Goal: Task Accomplishment & Management: Manage account settings

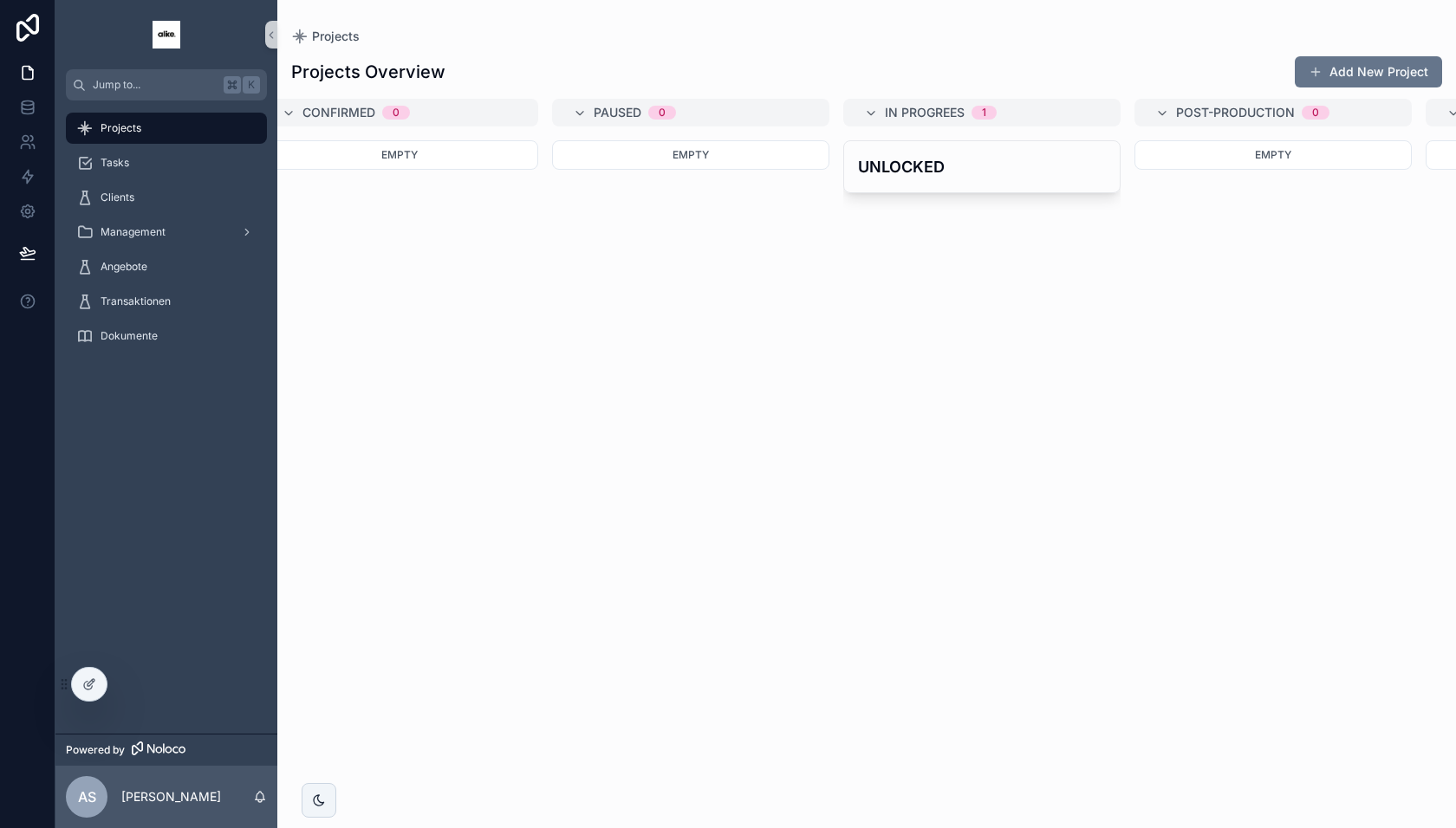
scroll to position [0, 361]
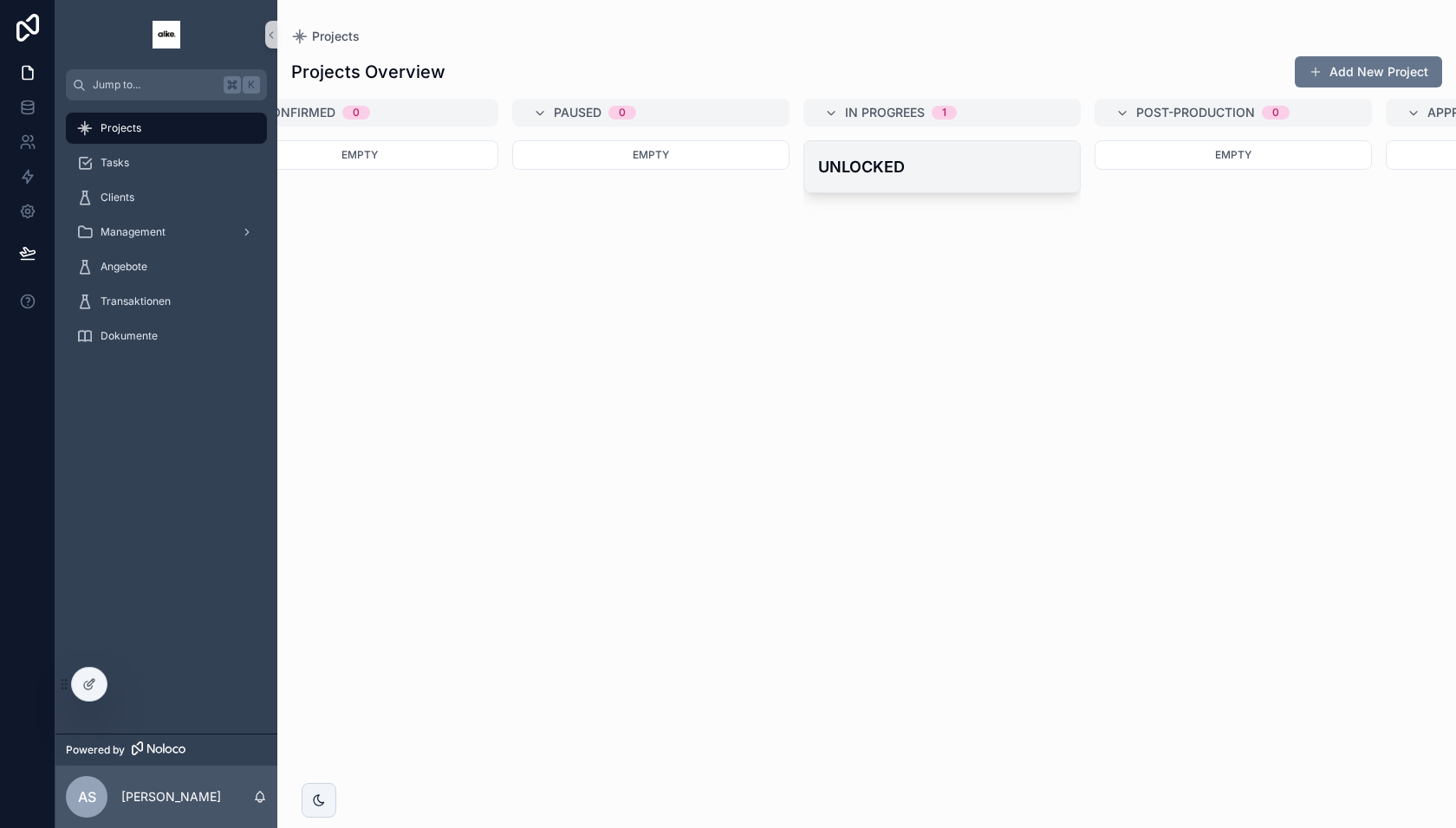
click at [872, 180] on div "UNLOCKED" at bounding box center [942, 167] width 276 height 51
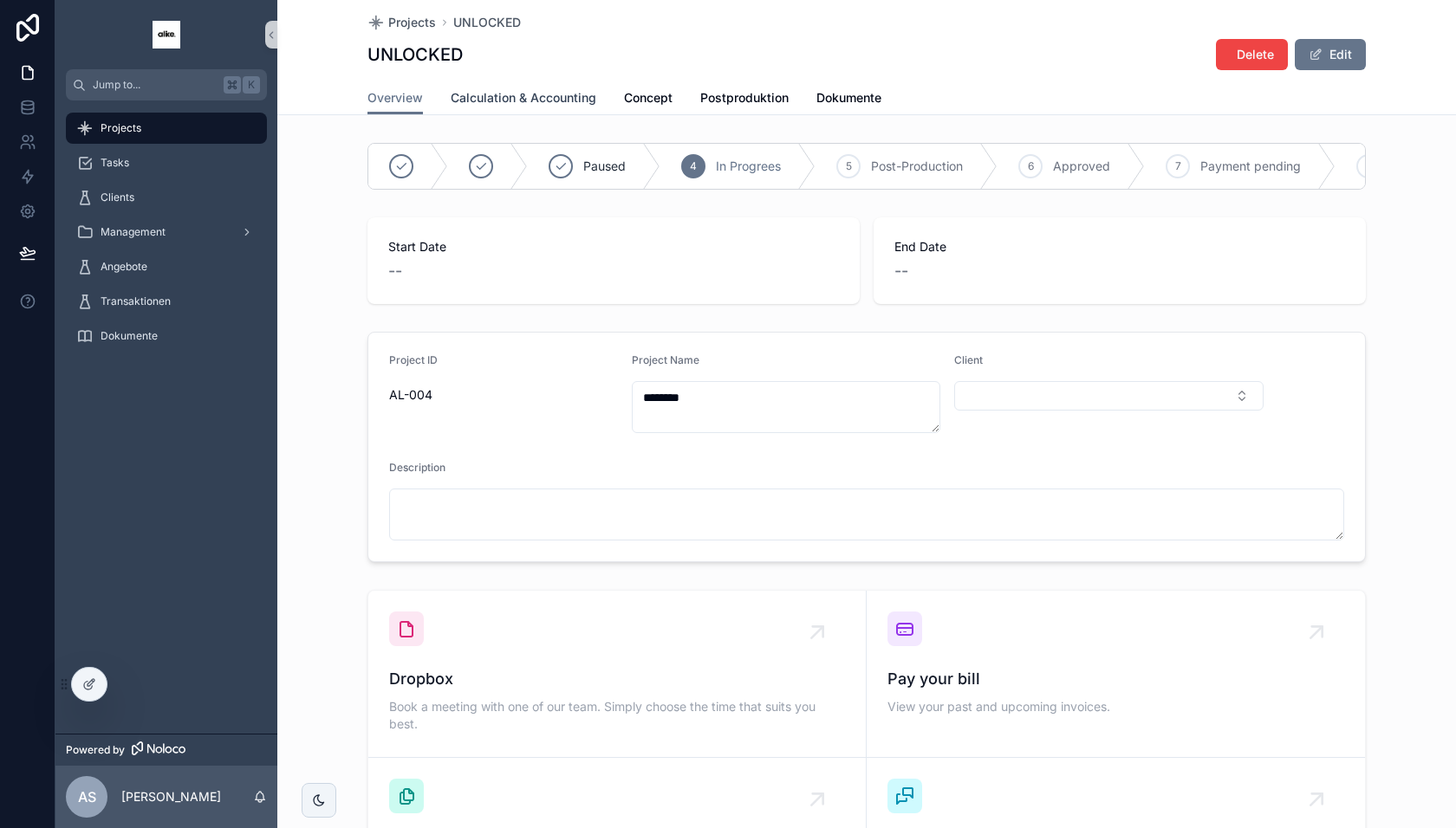
click at [538, 104] on span "Calculation & Accounting" at bounding box center [523, 98] width 146 height 17
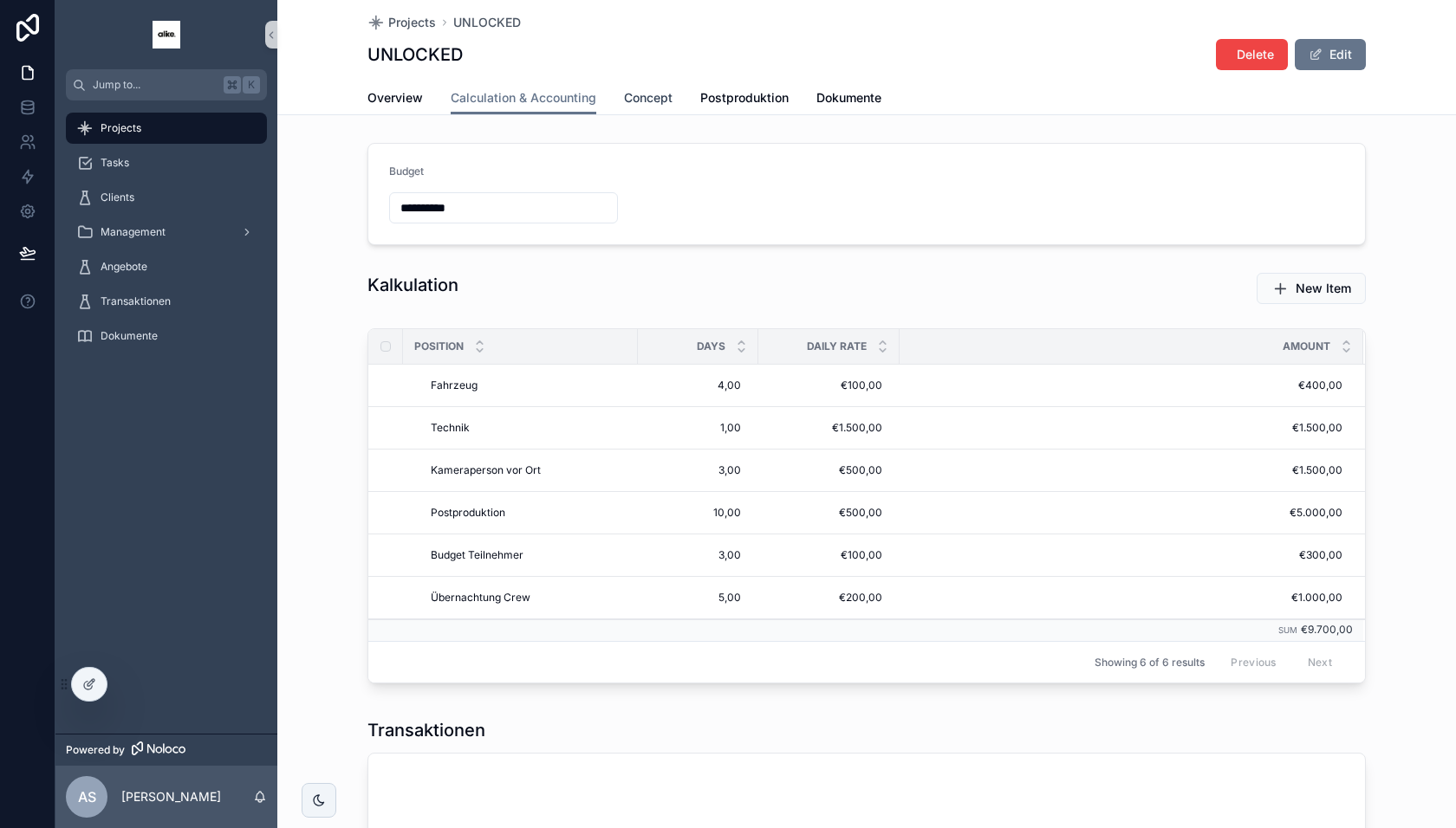
click at [654, 97] on span "Concept" at bounding box center [649, 98] width 49 height 17
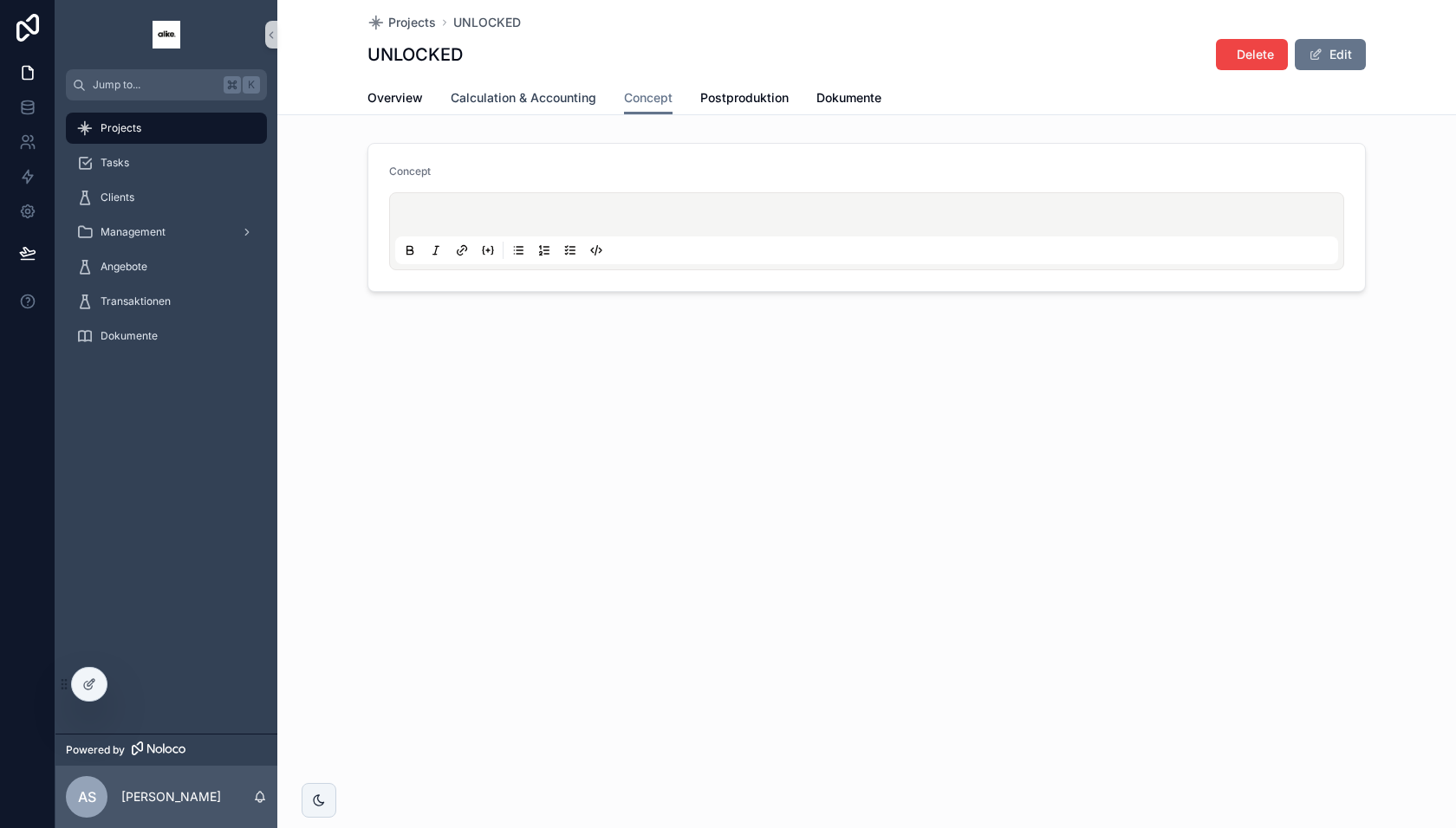
click at [541, 93] on span "Calculation & Accounting" at bounding box center [523, 98] width 146 height 17
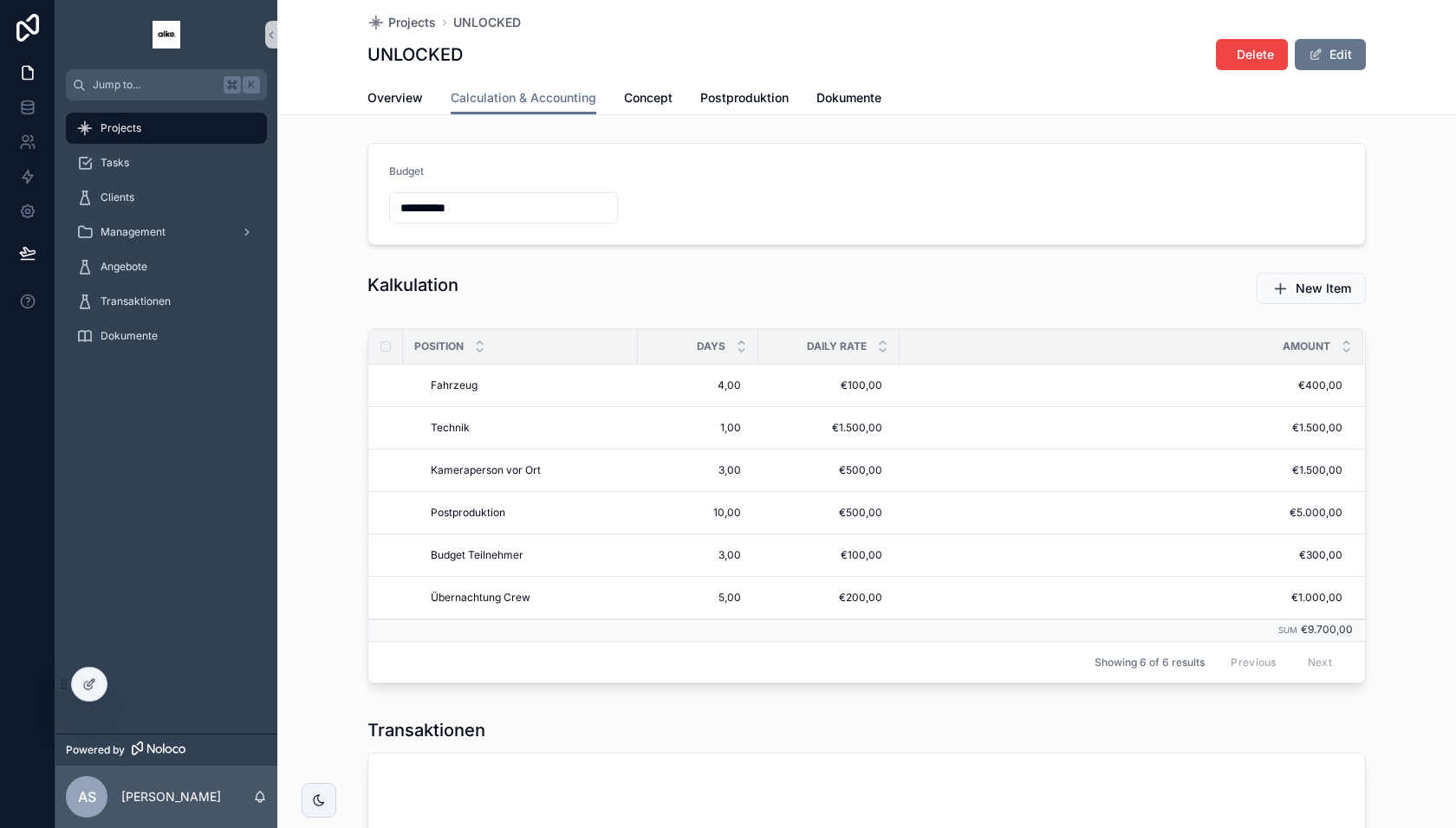
drag, startPoint x: 482, startPoint y: 208, endPoint x: 384, endPoint y: 208, distance: 98.0
click at [384, 208] on form "**********" at bounding box center [867, 194] width 997 height 100
click at [381, 208] on form "**********" at bounding box center [867, 194] width 997 height 100
click at [416, 24] on span "Projects" at bounding box center [412, 23] width 48 height 17
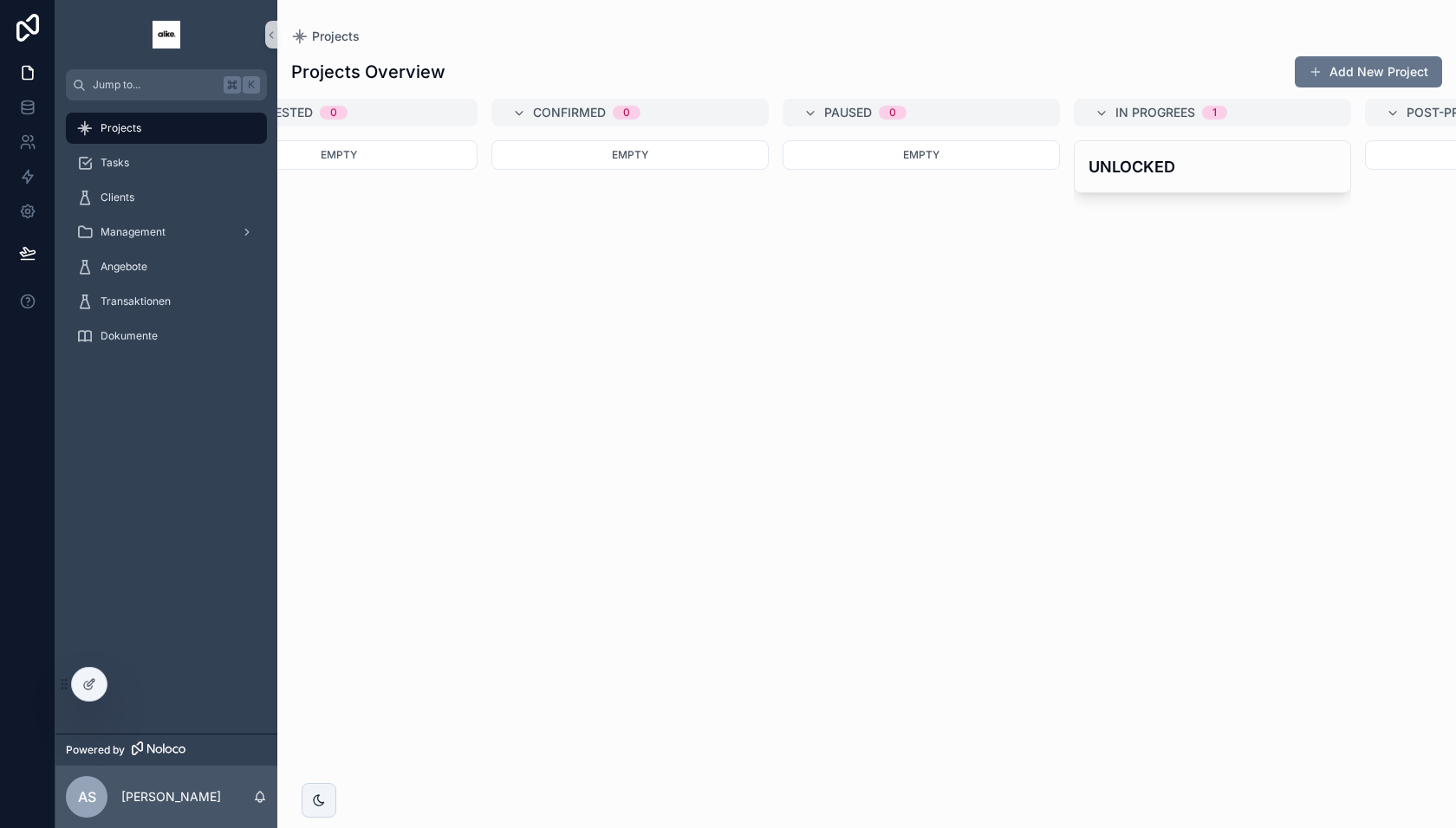
scroll to position [0, 128]
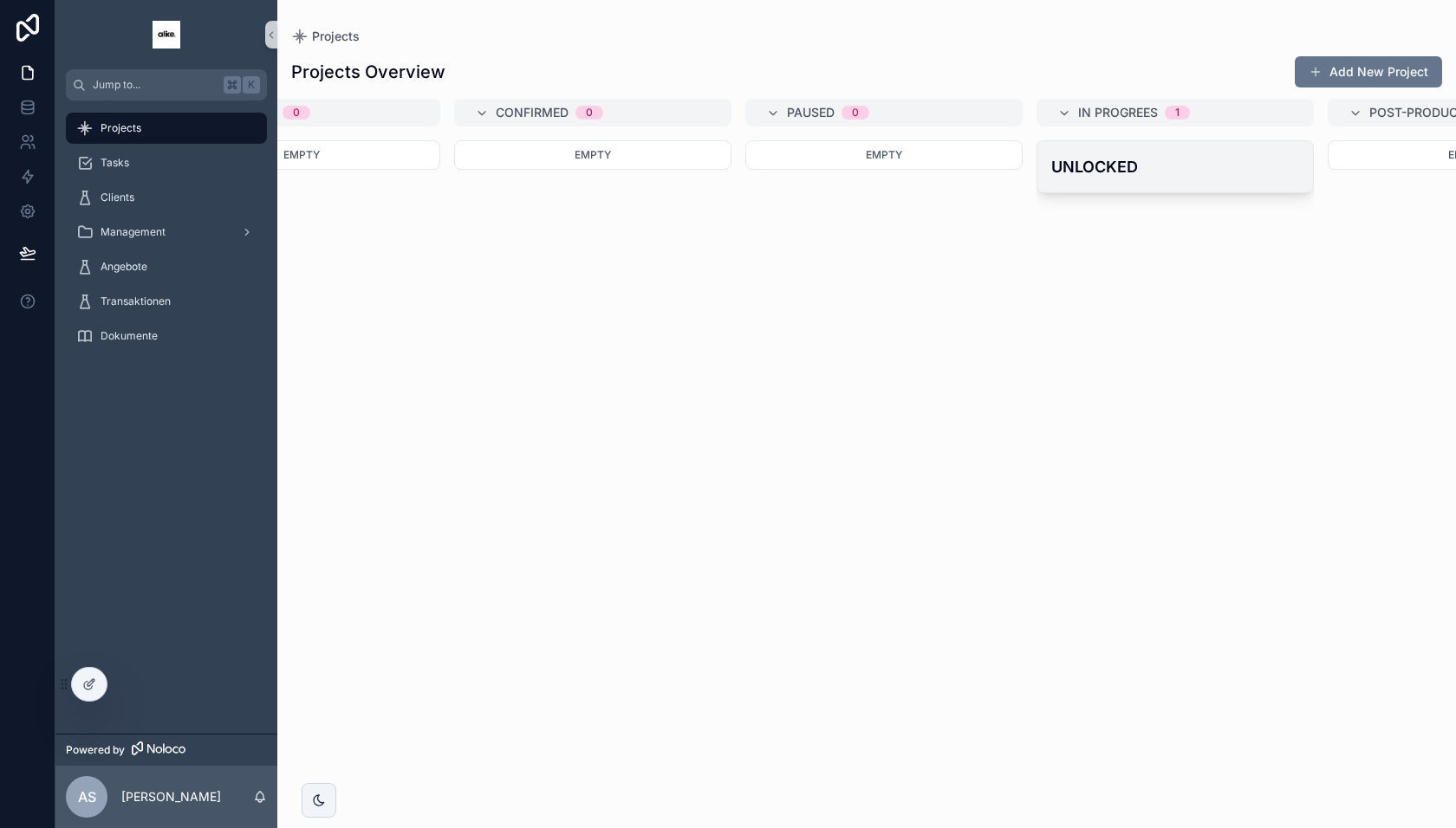
click at [1078, 176] on h4 "UNLOCKED" at bounding box center [1175, 167] width 248 height 24
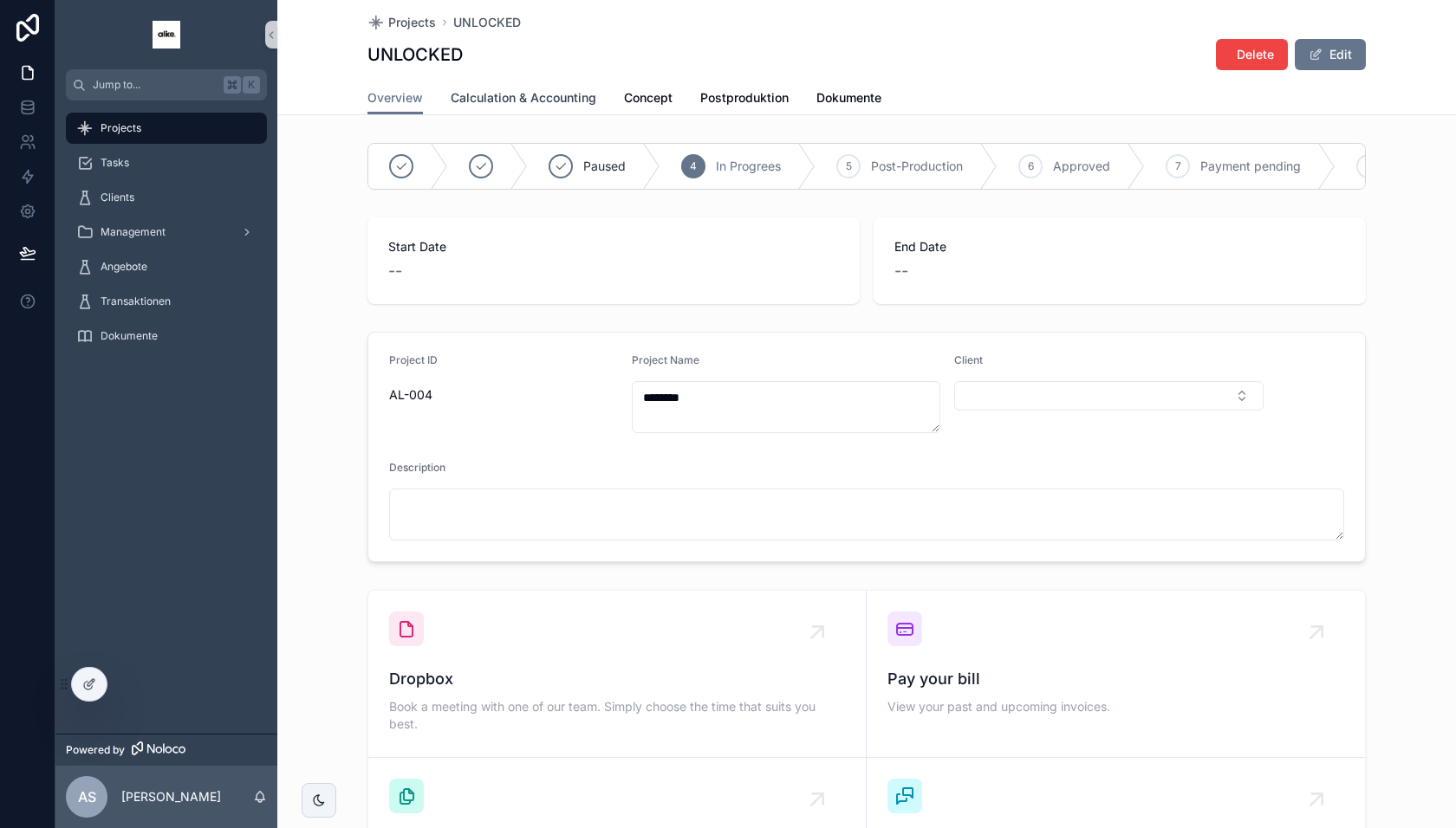
click at [565, 100] on span "Calculation & Accounting" at bounding box center [523, 98] width 146 height 17
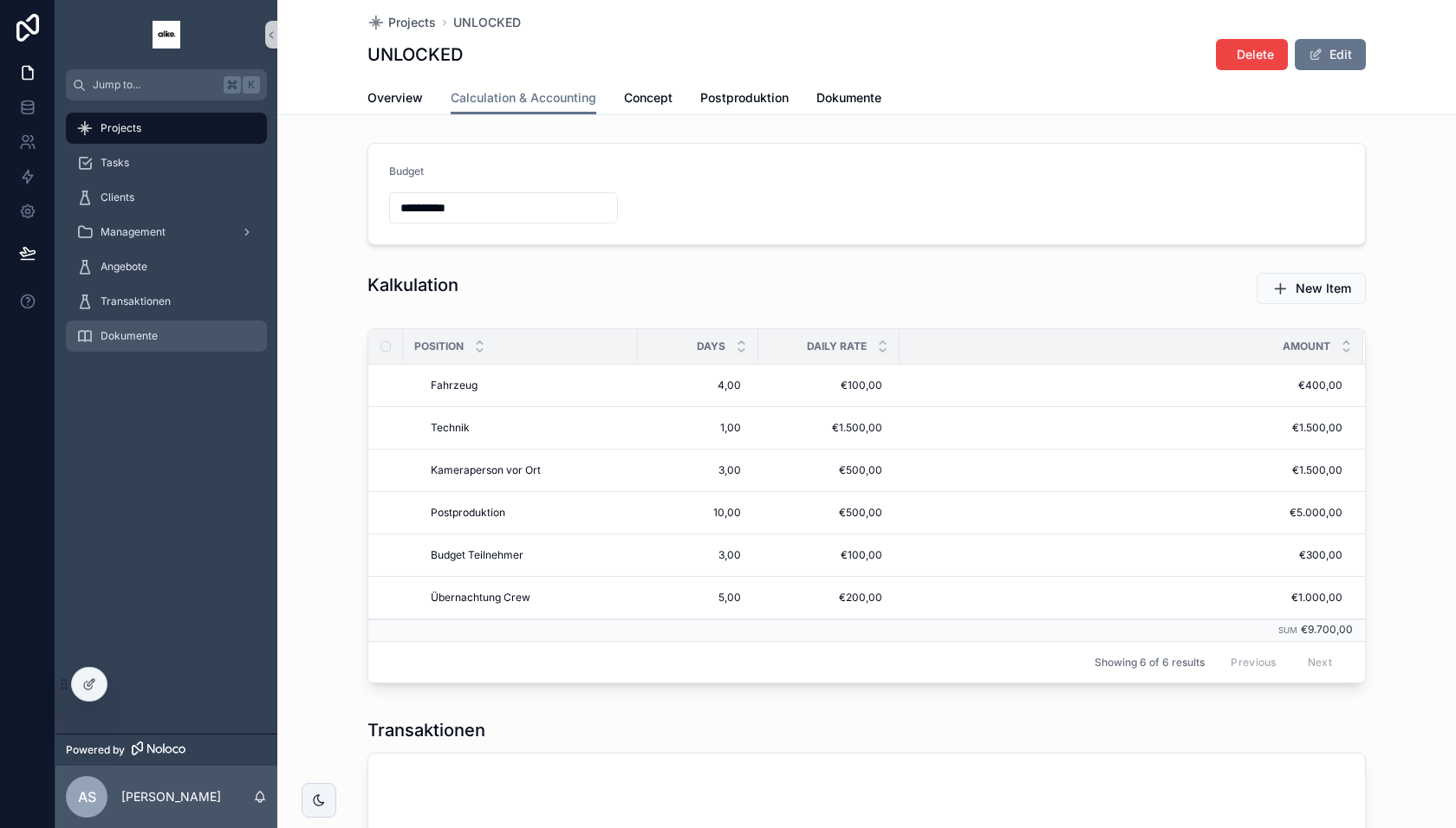
click at [146, 325] on div "Dokumente" at bounding box center [166, 336] width 181 height 28
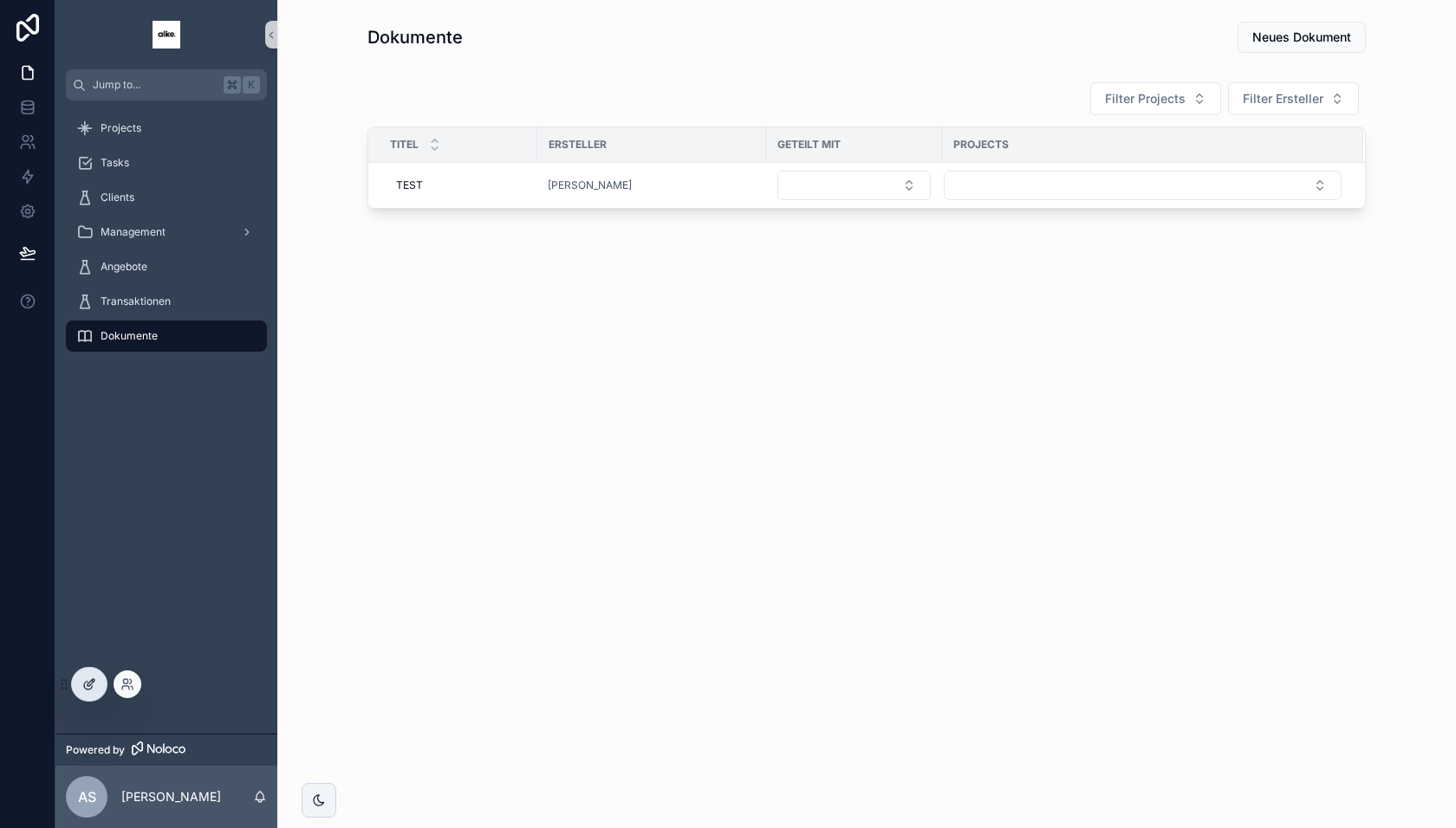
click at [92, 684] on icon at bounding box center [89, 684] width 14 height 14
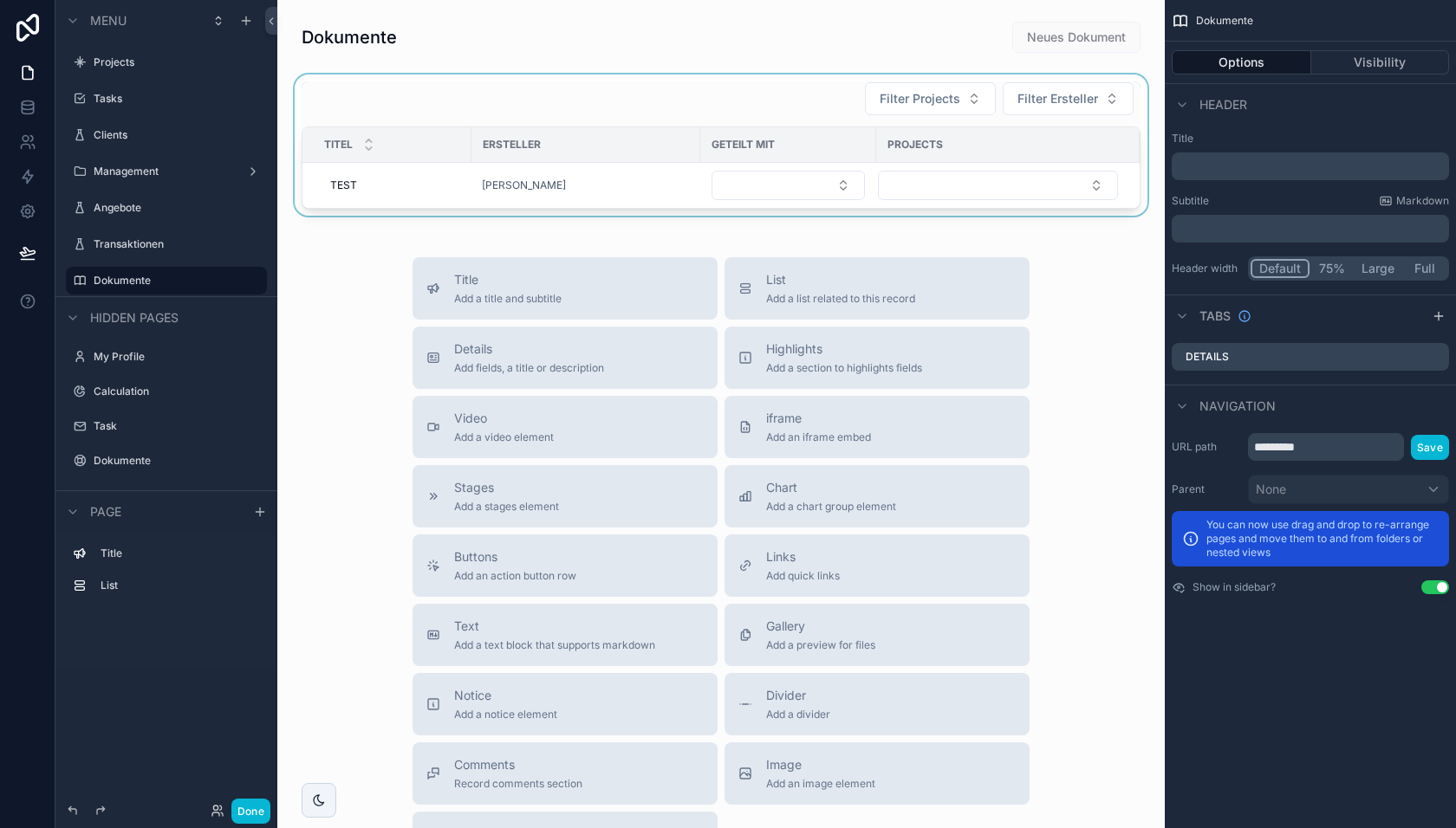
click at [635, 173] on div "scrollable content" at bounding box center [721, 145] width 860 height 141
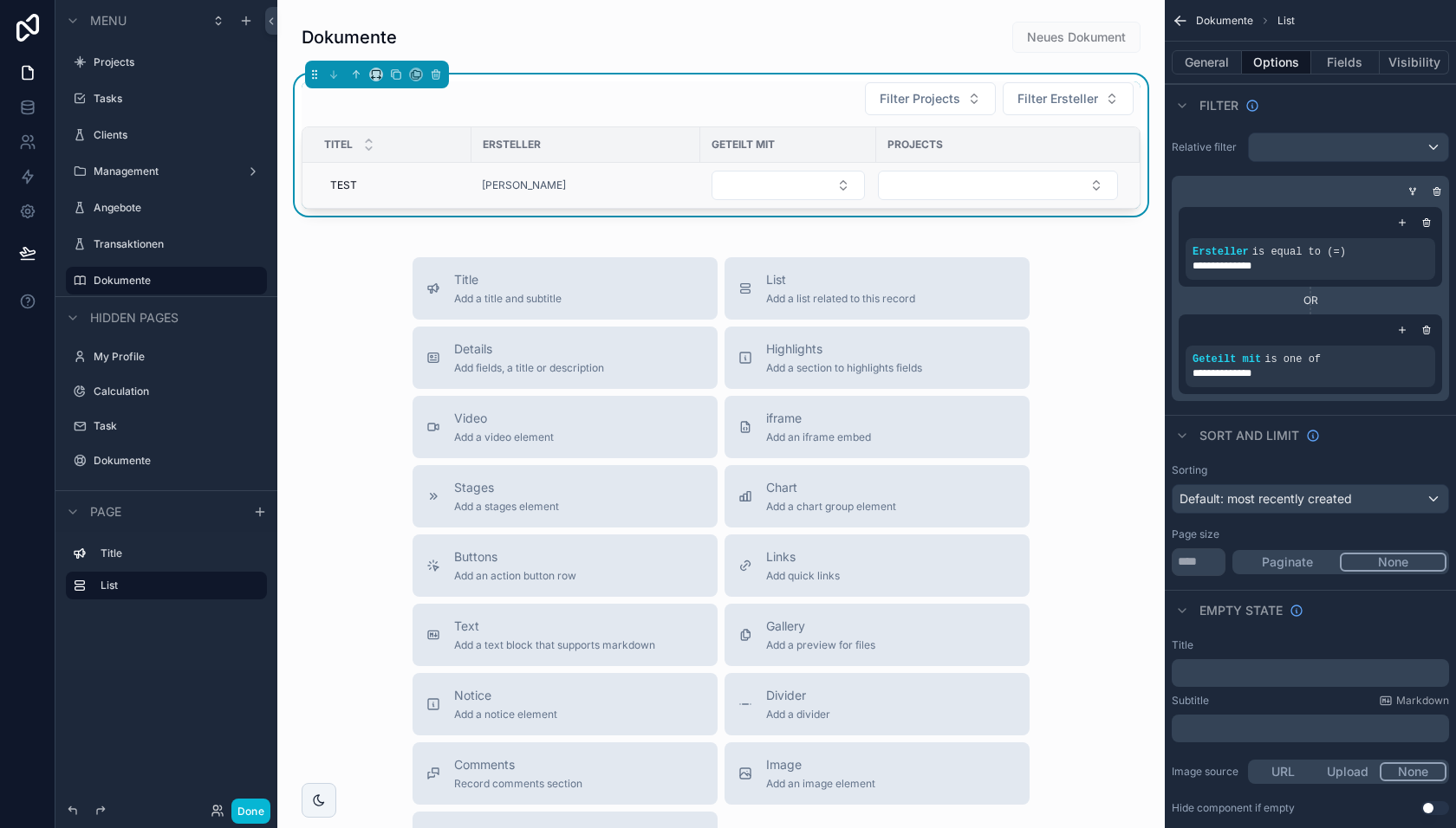
click at [666, 179] on div "[PERSON_NAME]" at bounding box center [586, 186] width 208 height 14
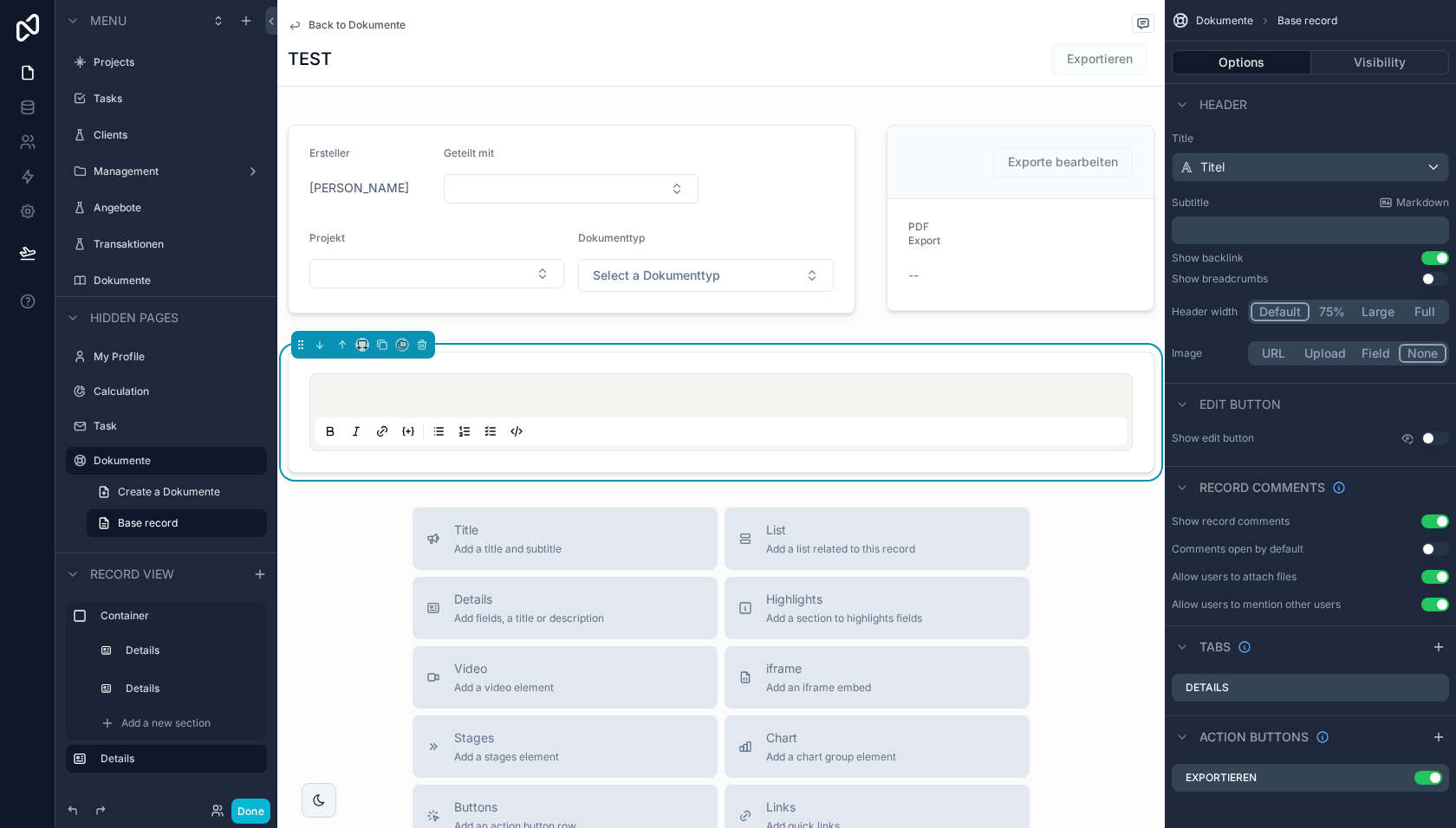
click at [361, 24] on span "Back to Dokumente" at bounding box center [356, 25] width 97 height 14
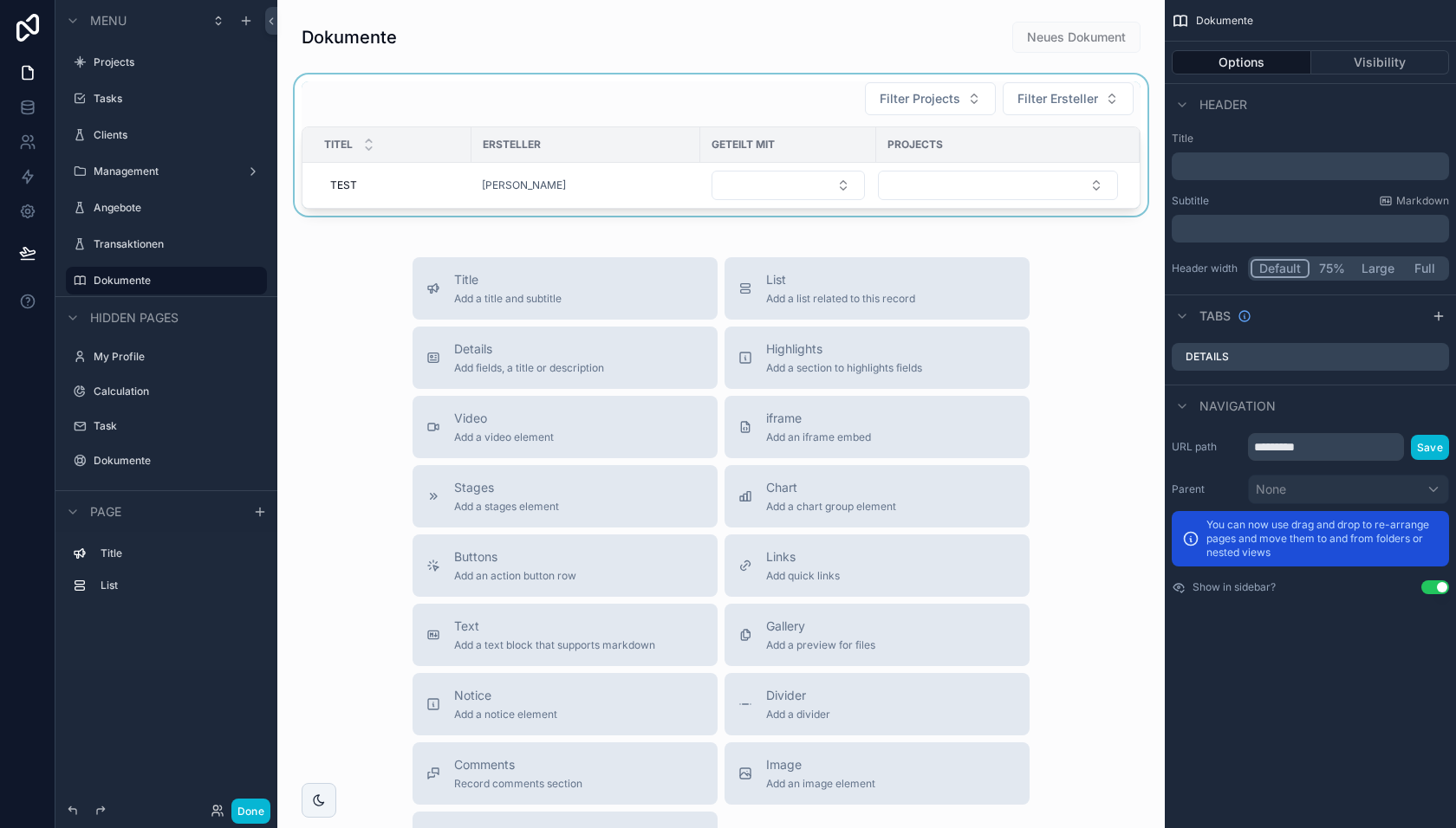
click at [663, 180] on div "scrollable content" at bounding box center [721, 145] width 860 height 141
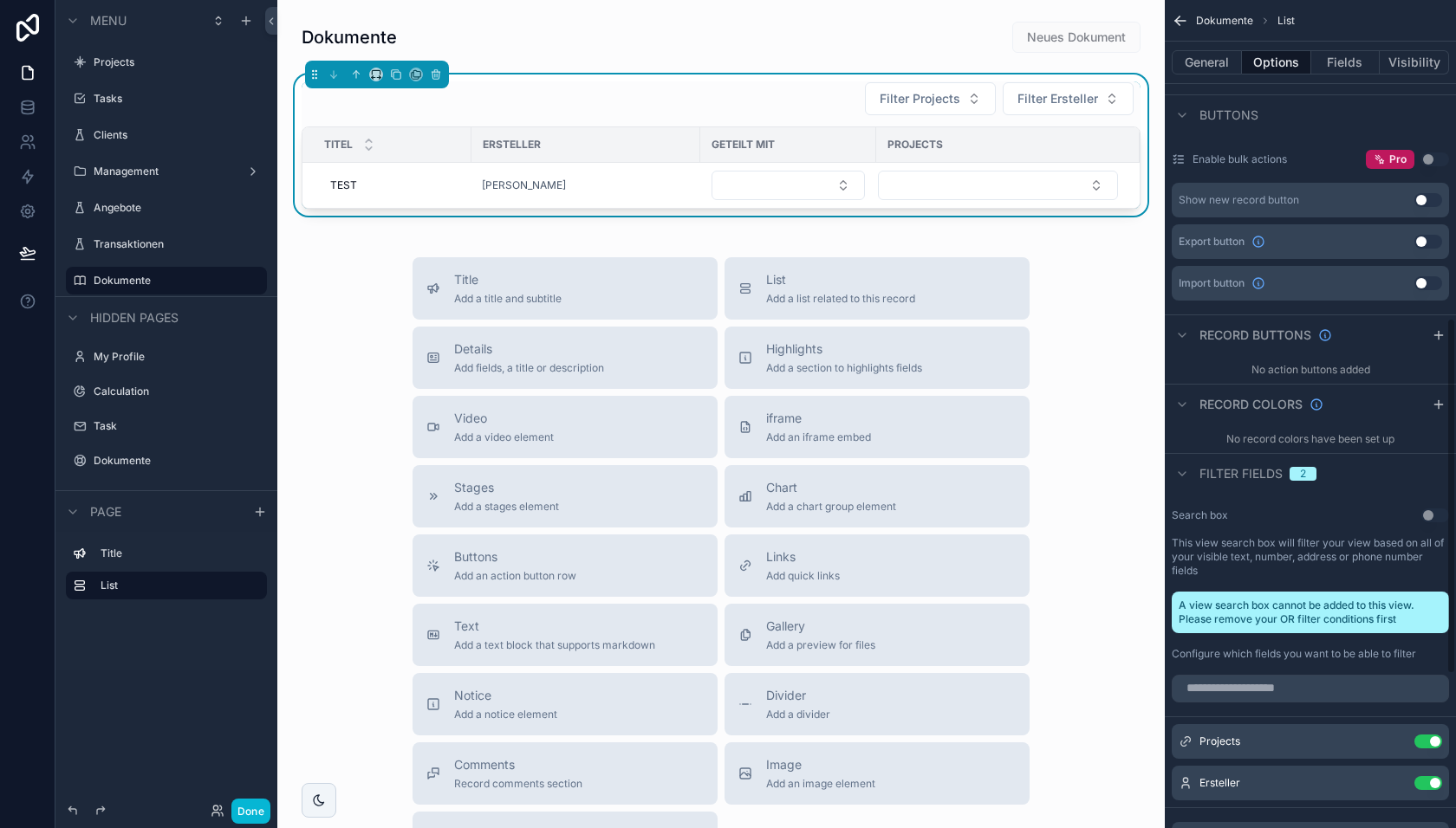
scroll to position [740, 0]
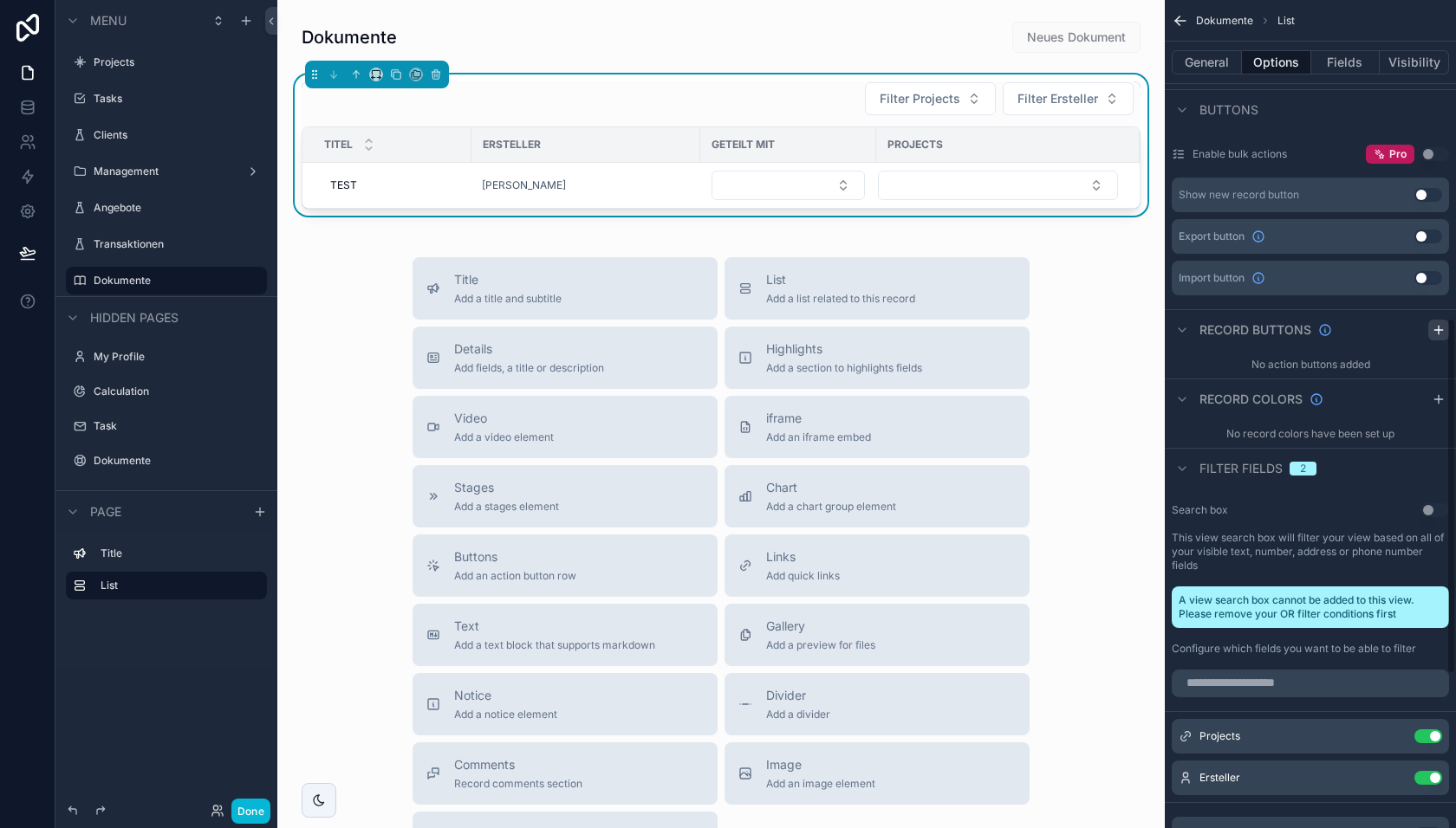
click at [1443, 335] on div "scrollable content" at bounding box center [1439, 330] width 21 height 21
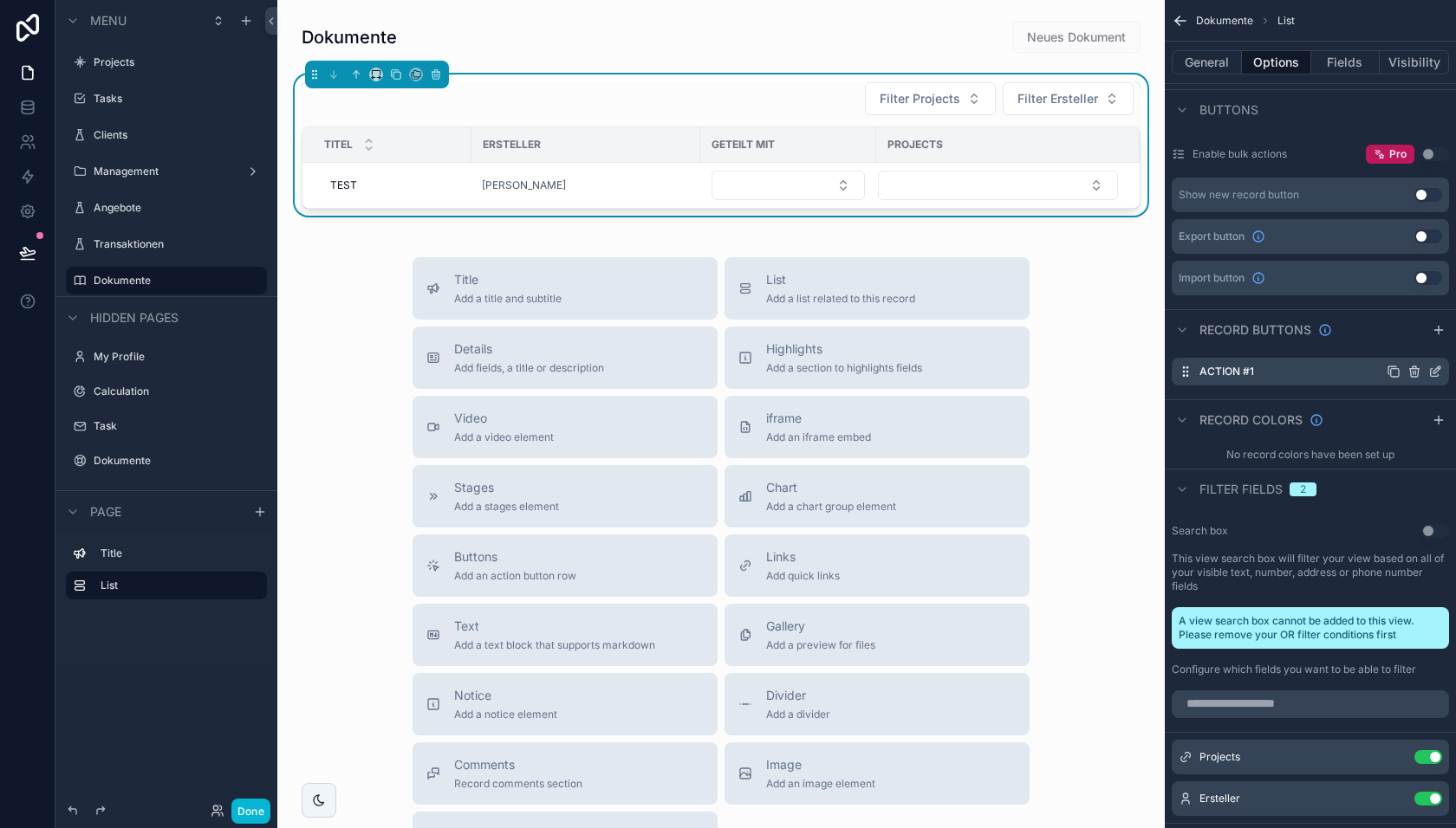
click at [1445, 371] on div "Action #1" at bounding box center [1310, 372] width 278 height 28
click at [1438, 371] on icon "scrollable content" at bounding box center [1434, 372] width 8 height 8
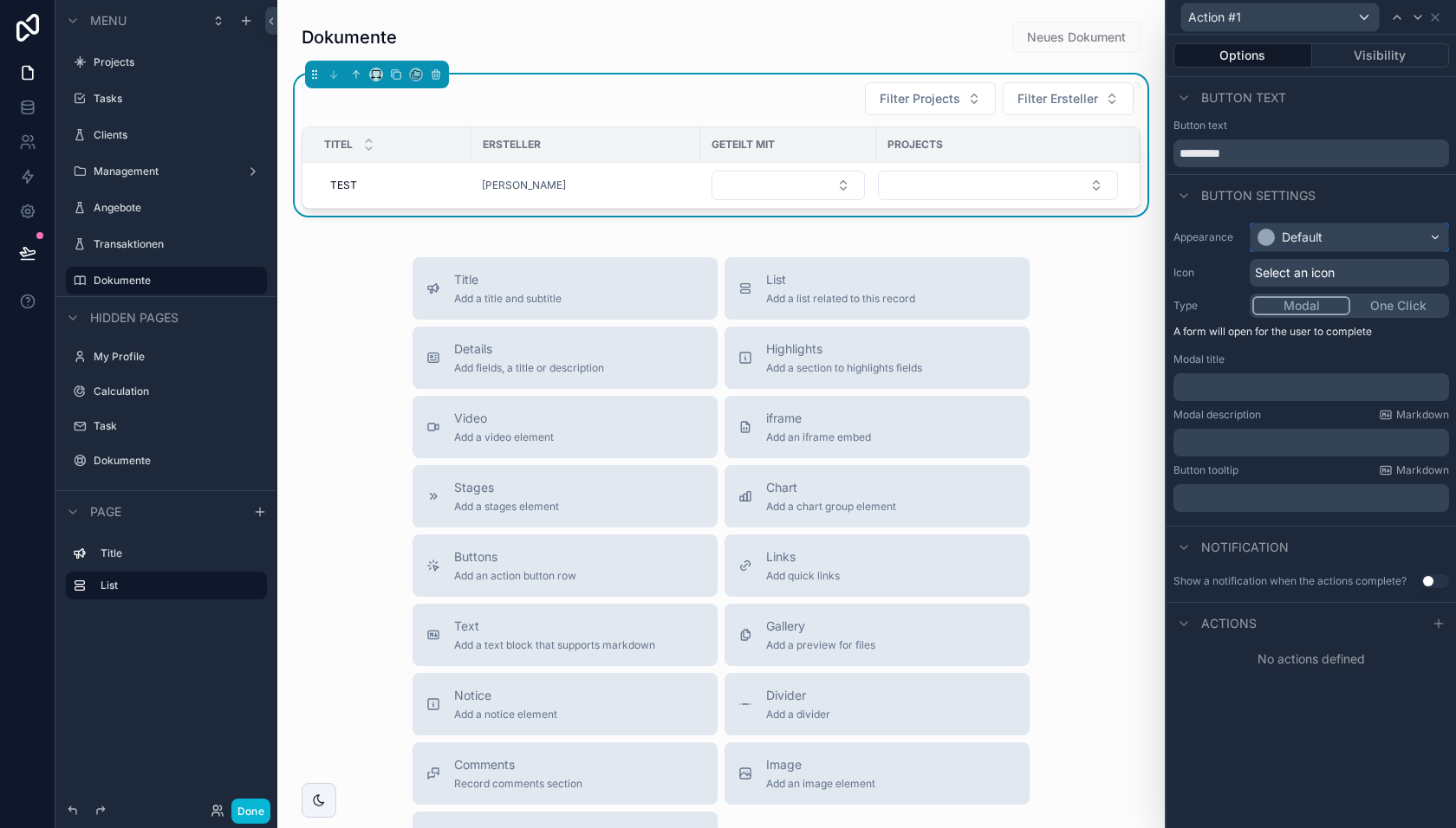
click at [1391, 242] on div "Default" at bounding box center [1350, 237] width 197 height 28
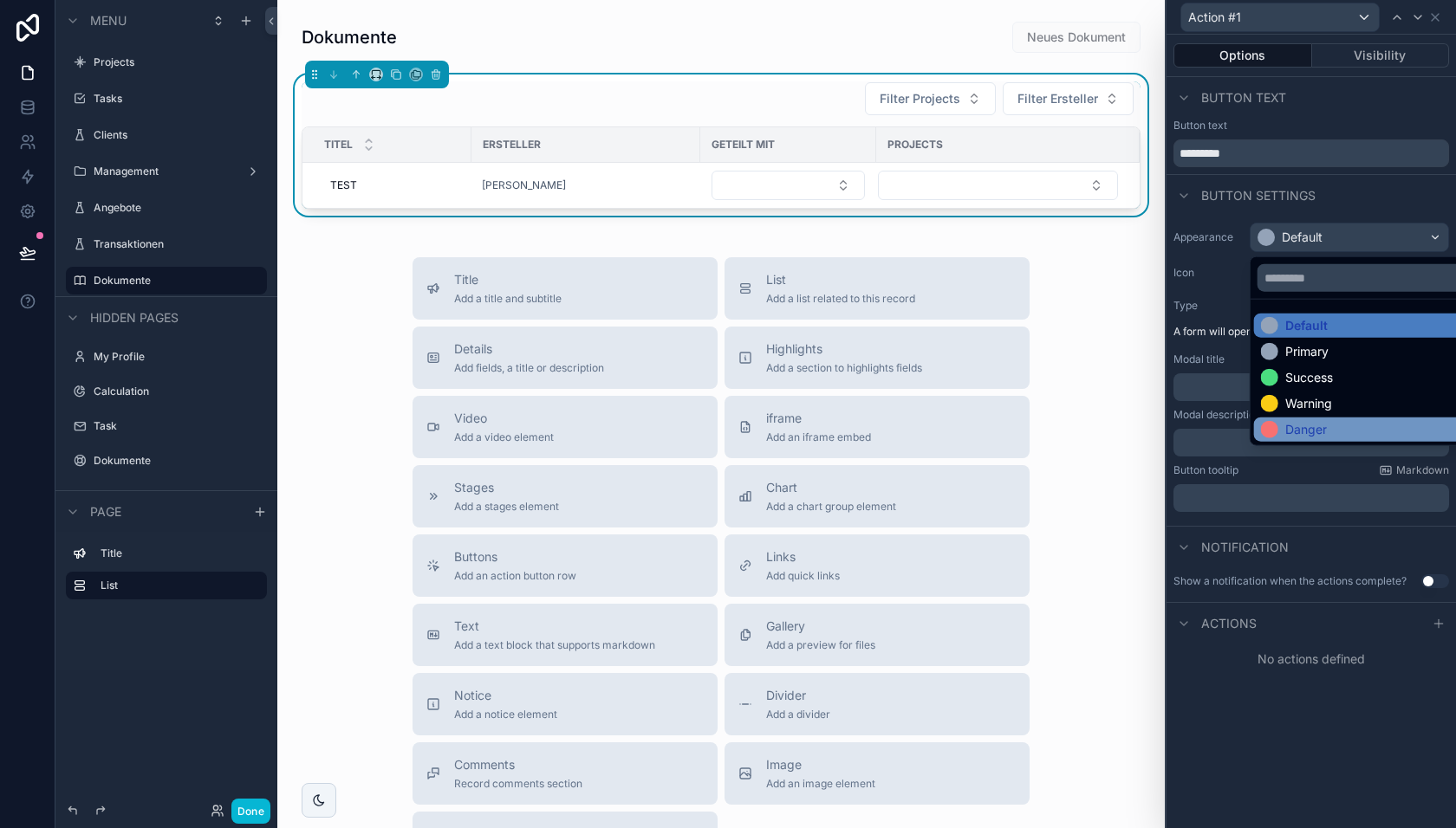
click at [1346, 421] on div "Danger" at bounding box center [1370, 430] width 217 height 17
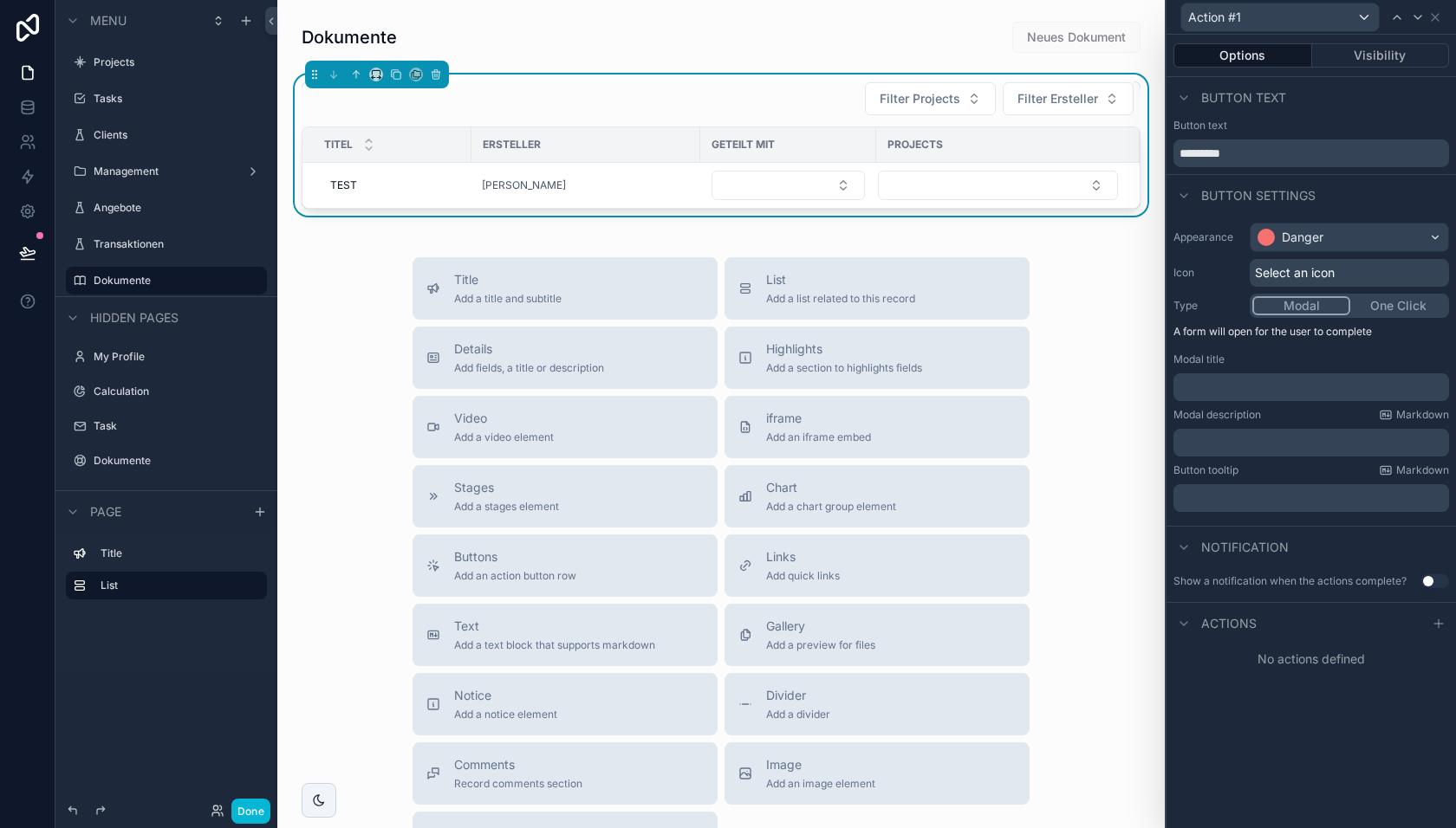
click at [1393, 301] on button "One Click" at bounding box center [1398, 306] width 96 height 19
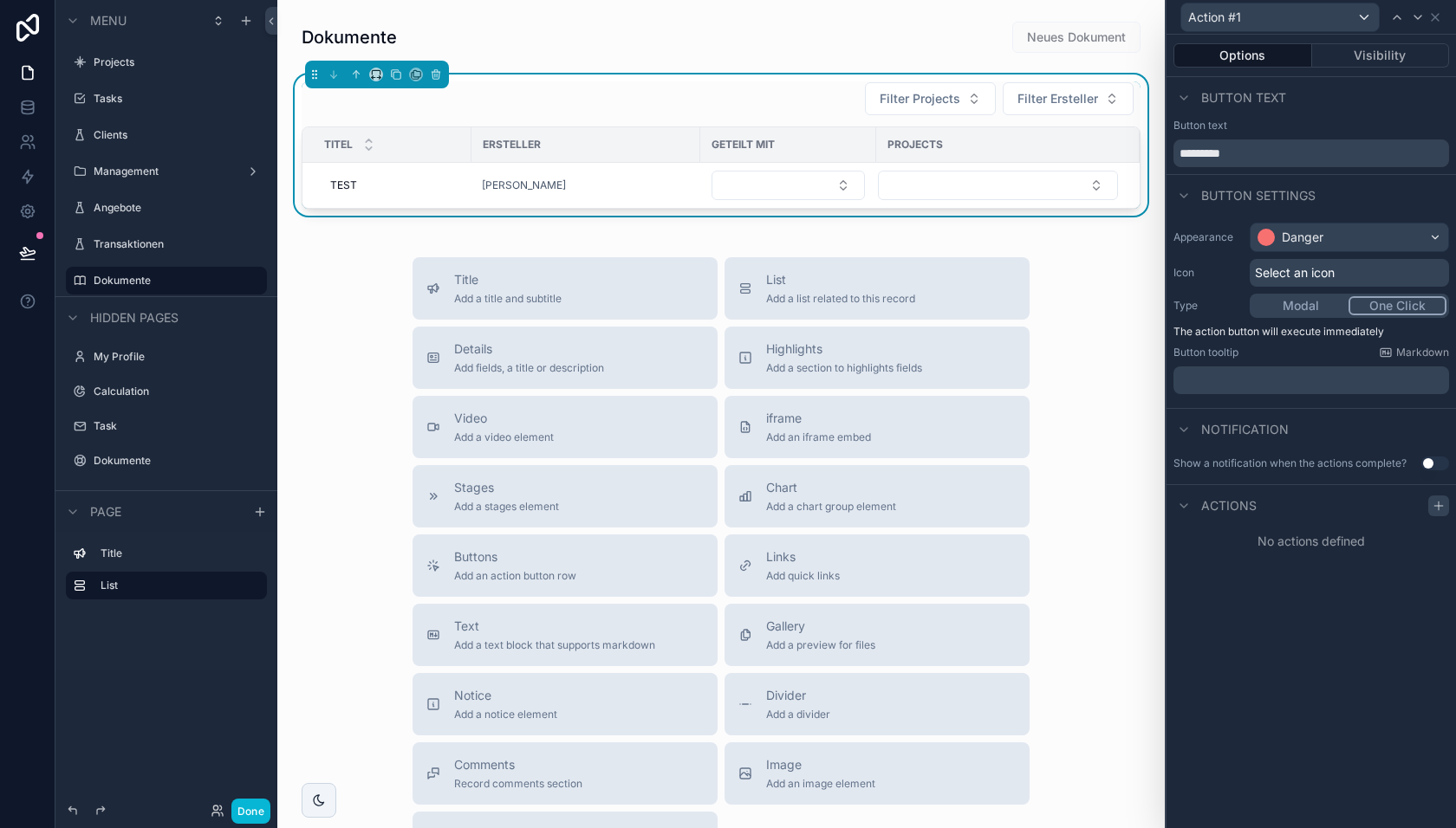
click at [1439, 502] on icon at bounding box center [1439, 505] width 0 height 8
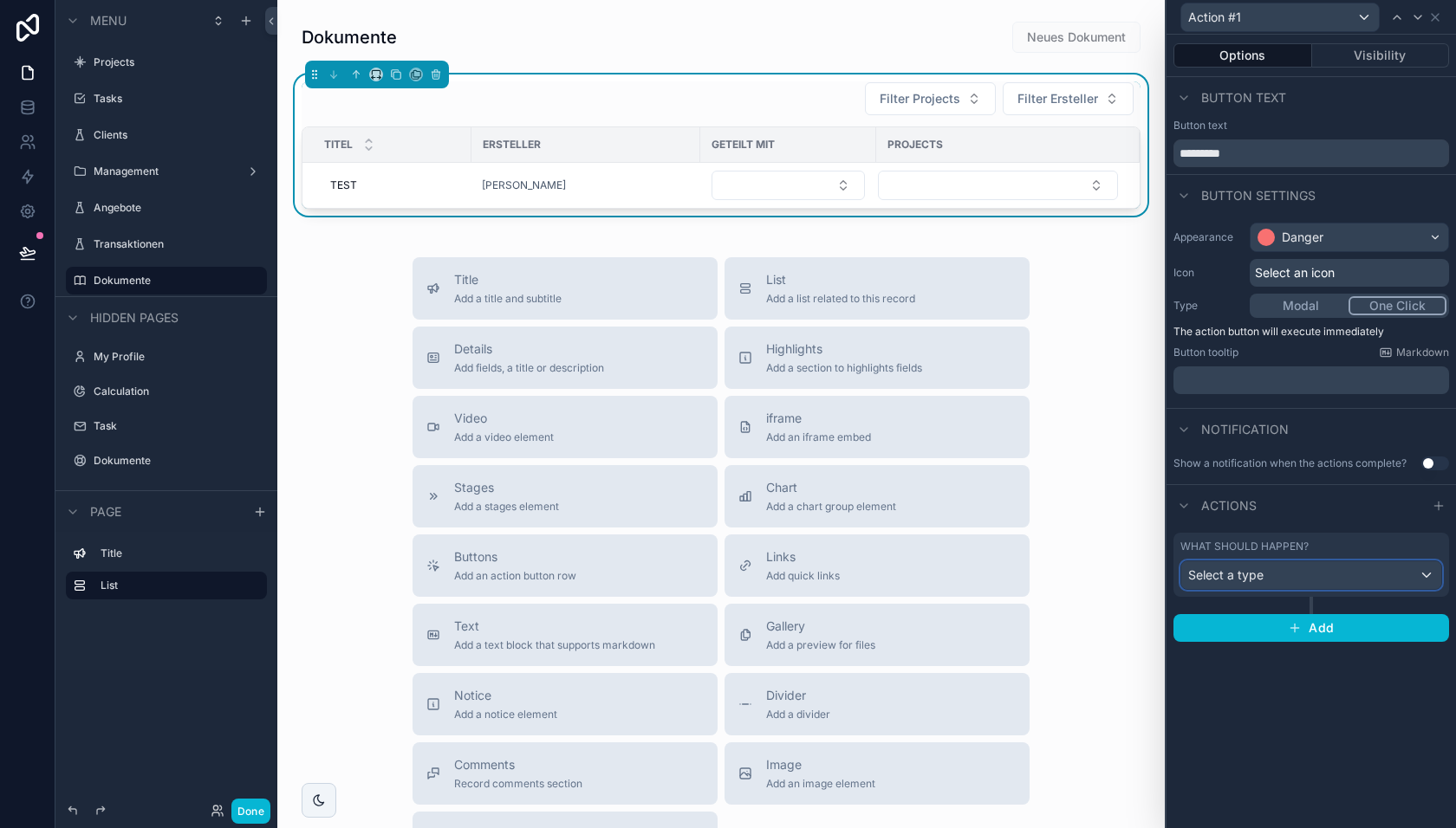
click at [1298, 582] on div "Select a type" at bounding box center [1311, 575] width 260 height 28
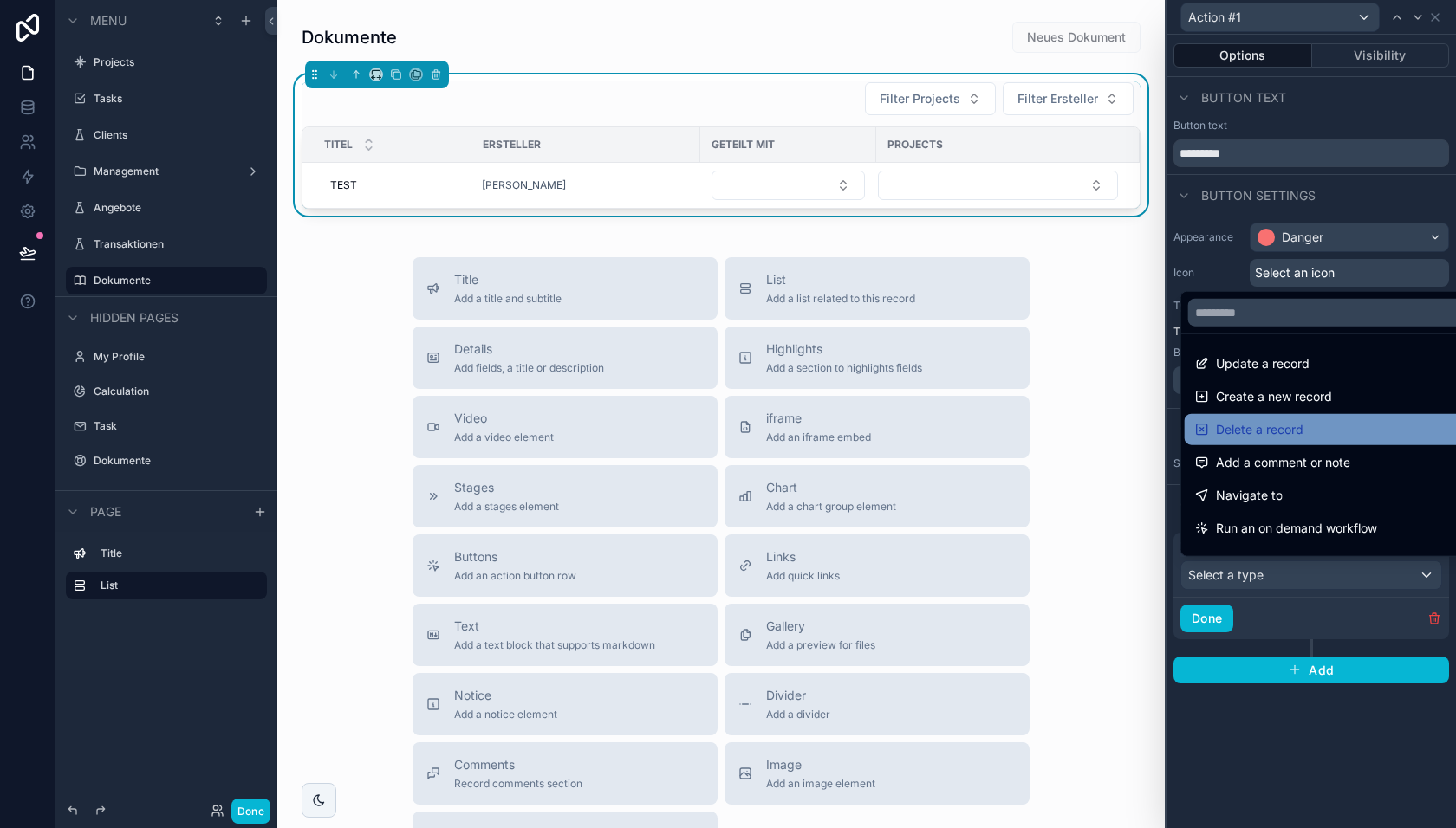
click at [1279, 432] on span "Delete a record" at bounding box center [1260, 430] width 87 height 21
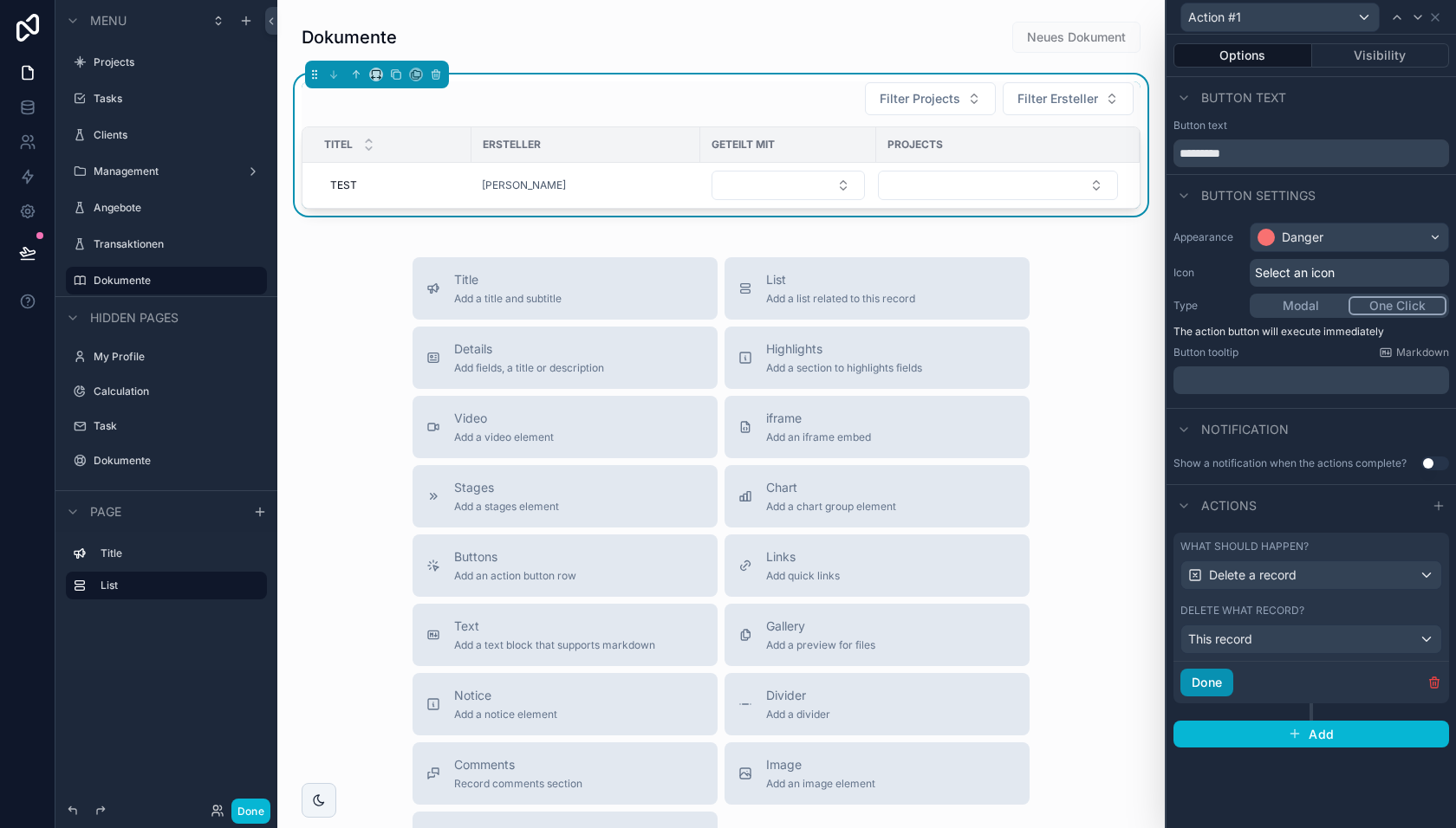
click at [1226, 677] on button "Done" at bounding box center [1206, 682] width 53 height 28
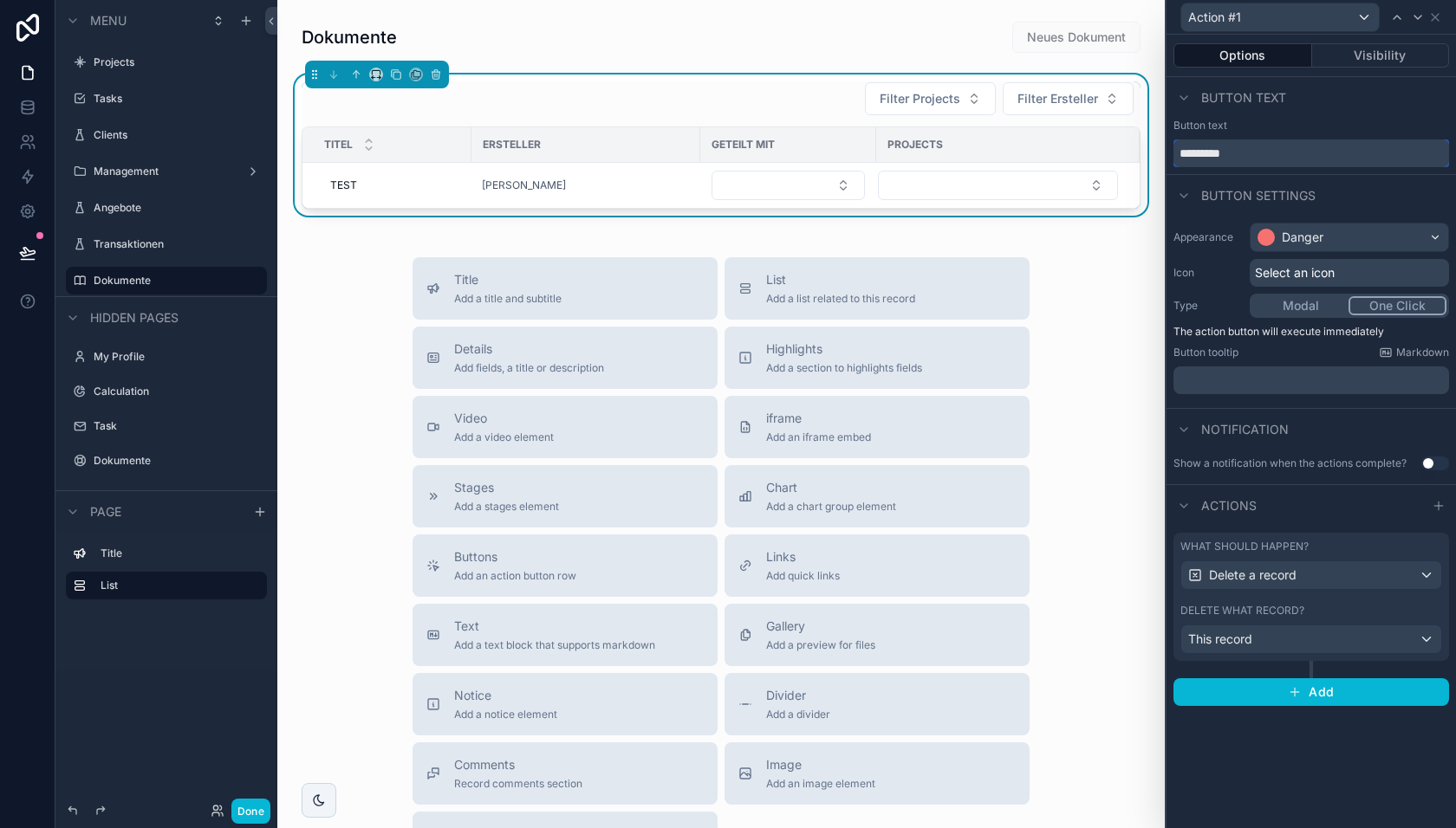
click at [1227, 149] on input "*********" at bounding box center [1311, 154] width 276 height 28
type input "*"
type input "******"
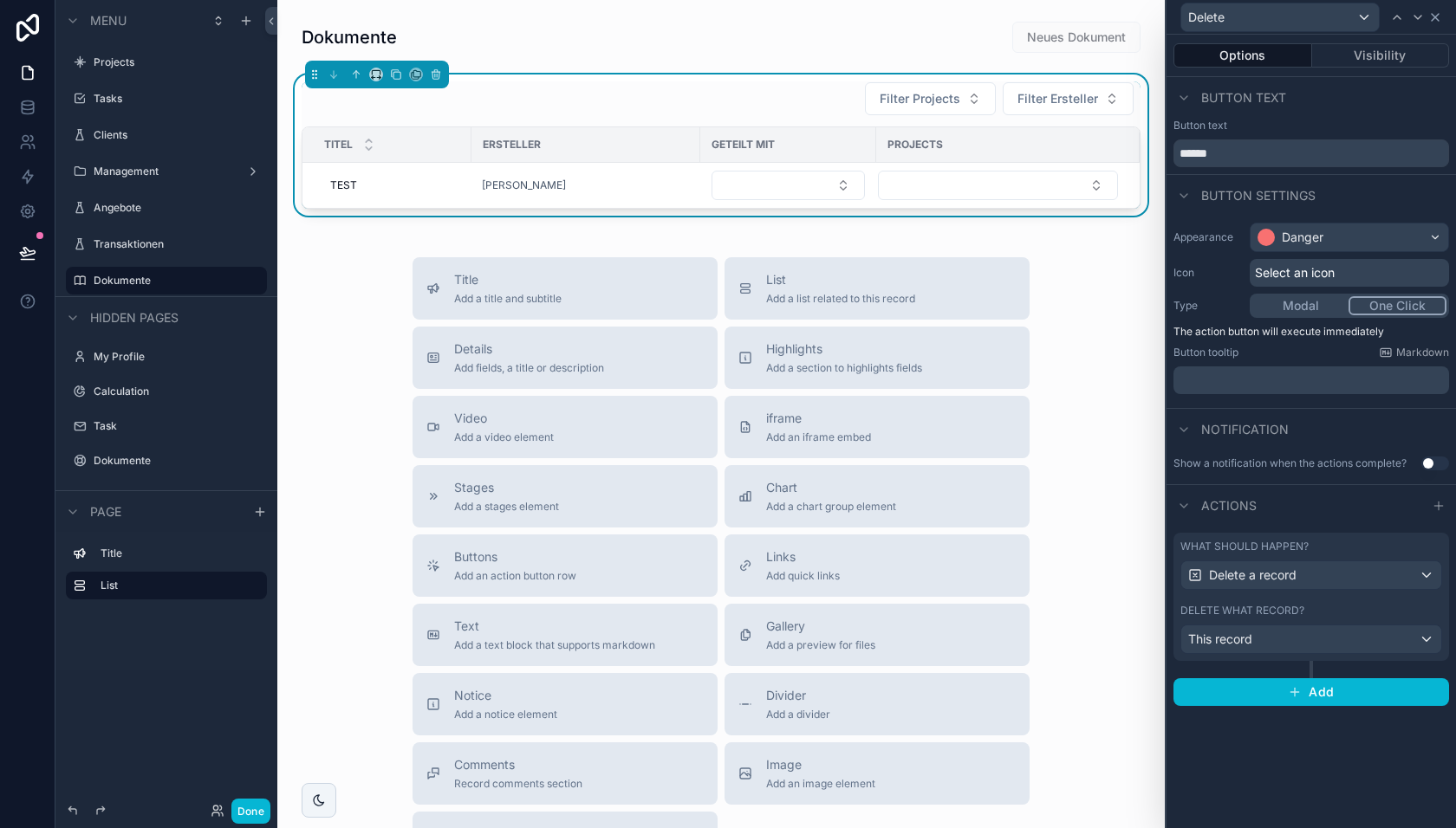
click at [1438, 17] on icon at bounding box center [1435, 17] width 14 height 14
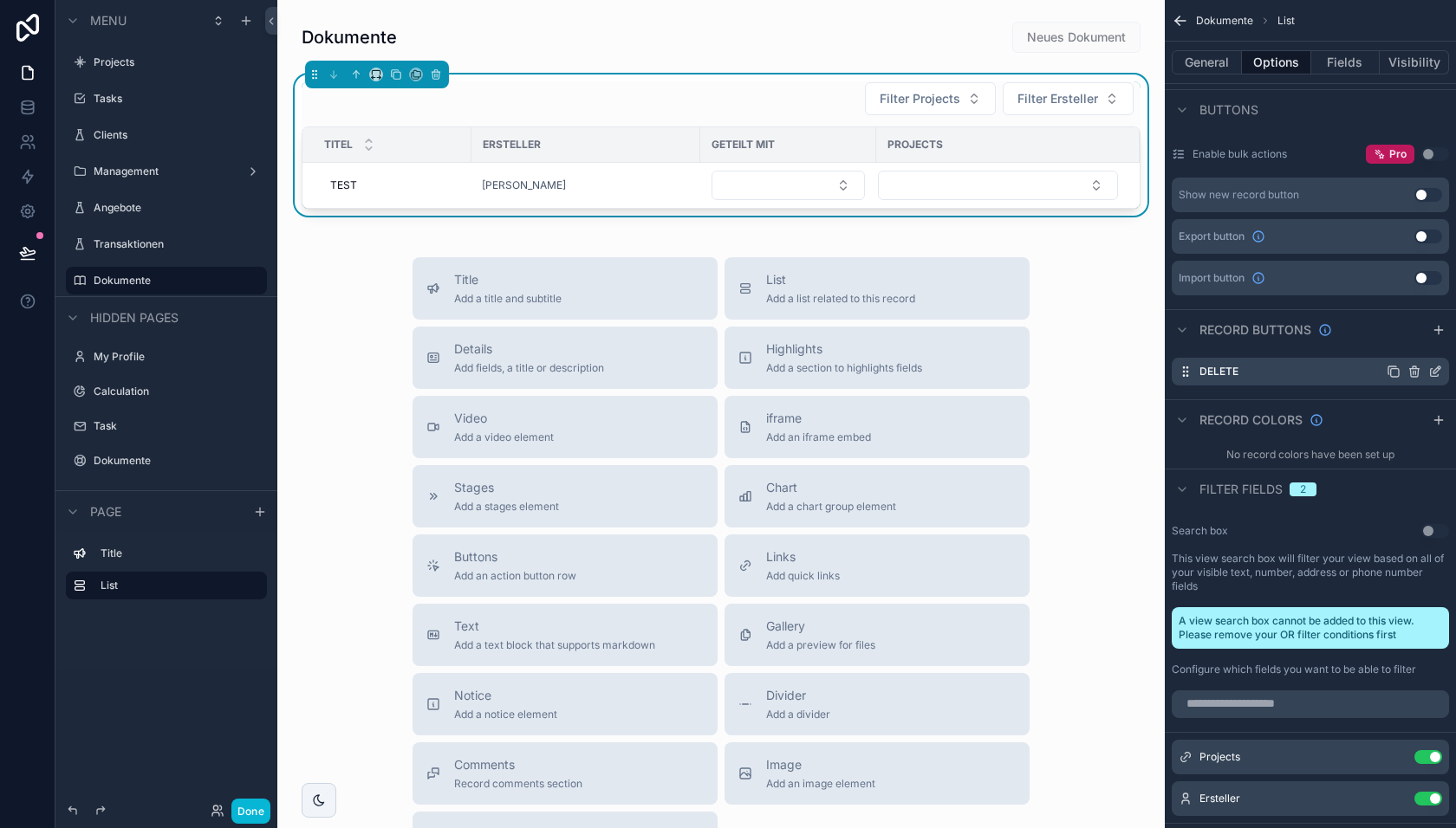
click at [1412, 372] on icon "scrollable content" at bounding box center [1414, 372] width 14 height 14
click at [1408, 340] on icon at bounding box center [1408, 340] width 0 height 3
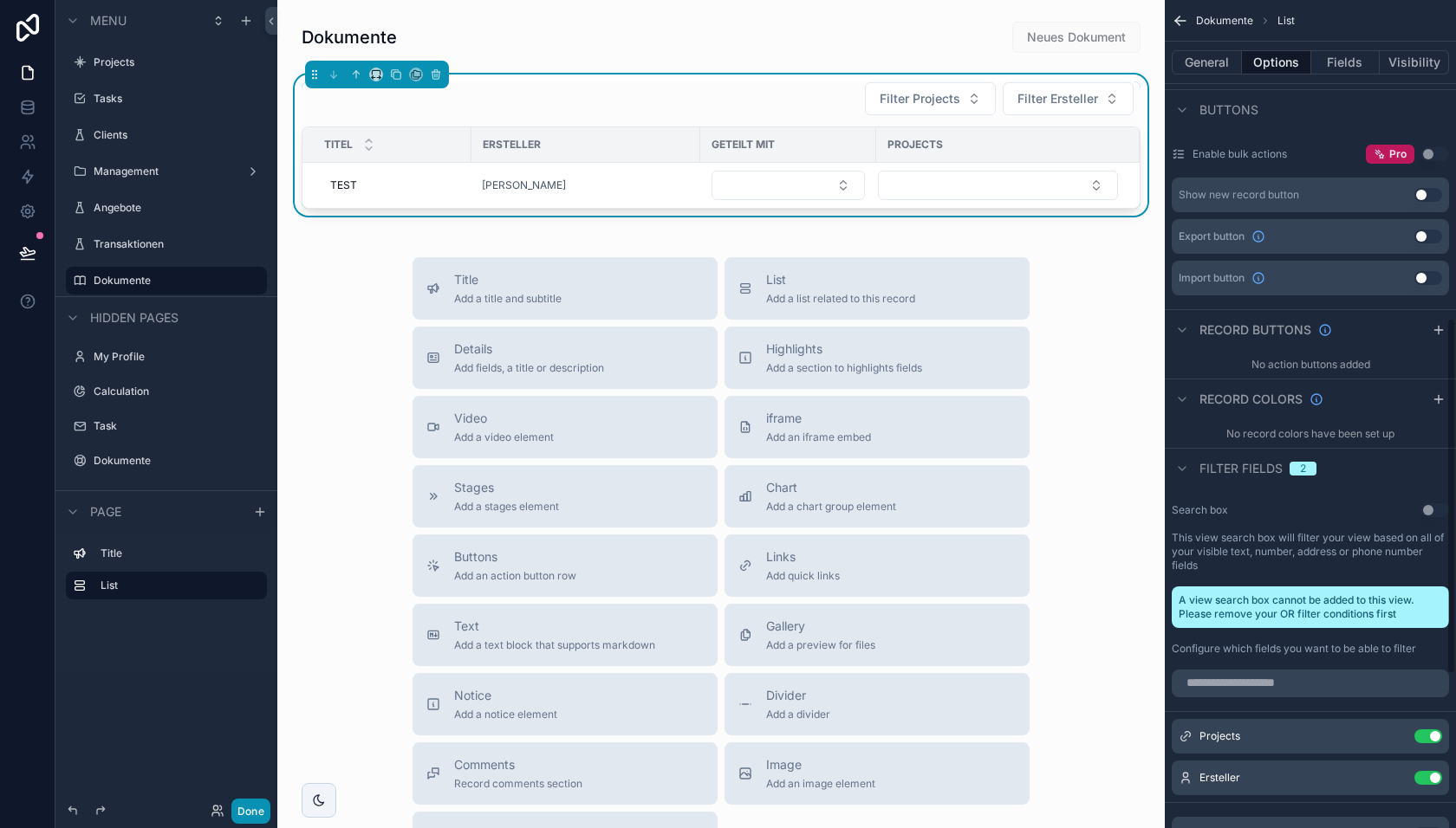
click at [244, 808] on button "Done" at bounding box center [251, 811] width 39 height 25
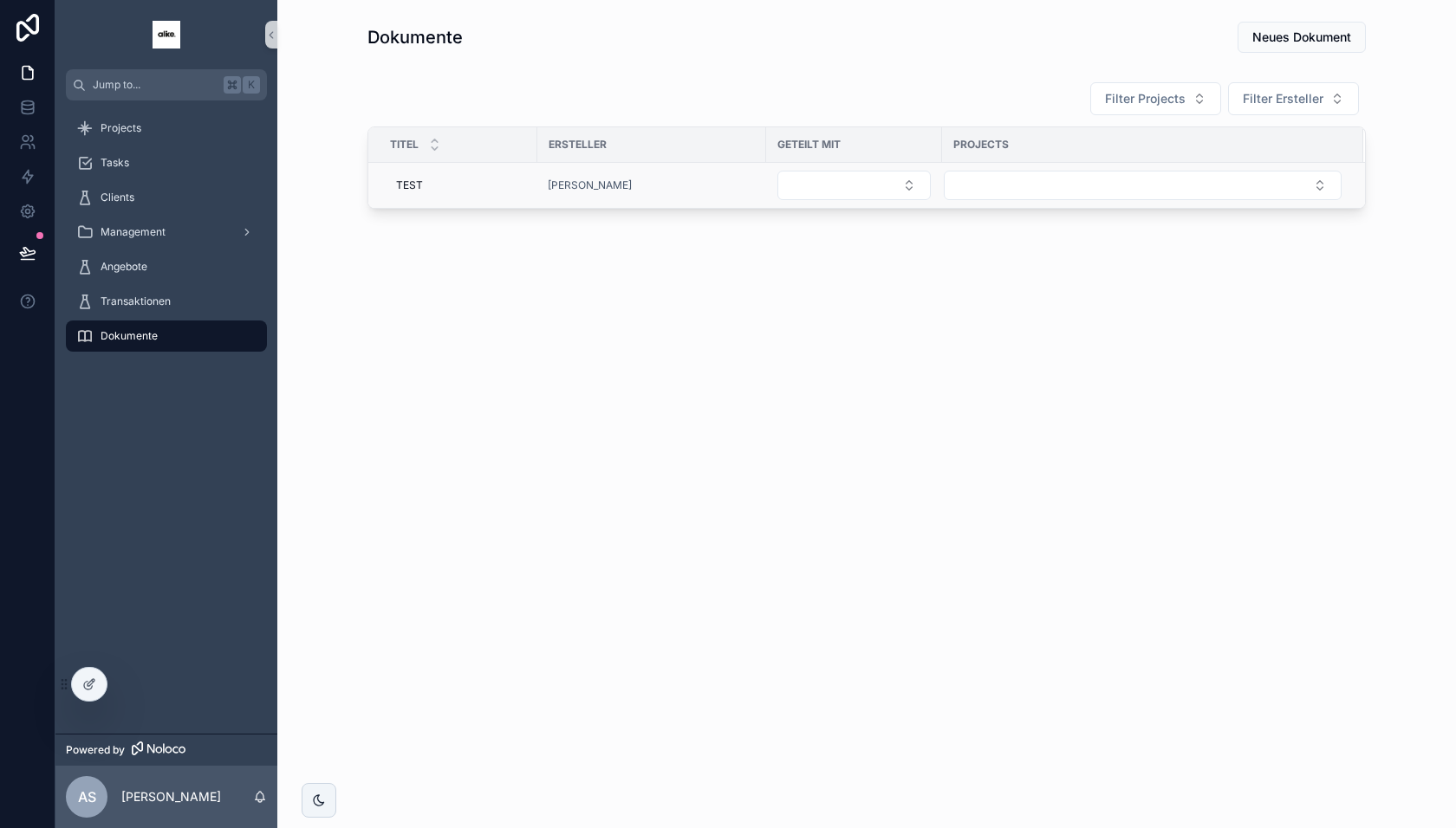
click at [729, 186] on div "[PERSON_NAME]" at bounding box center [651, 186] width 208 height 14
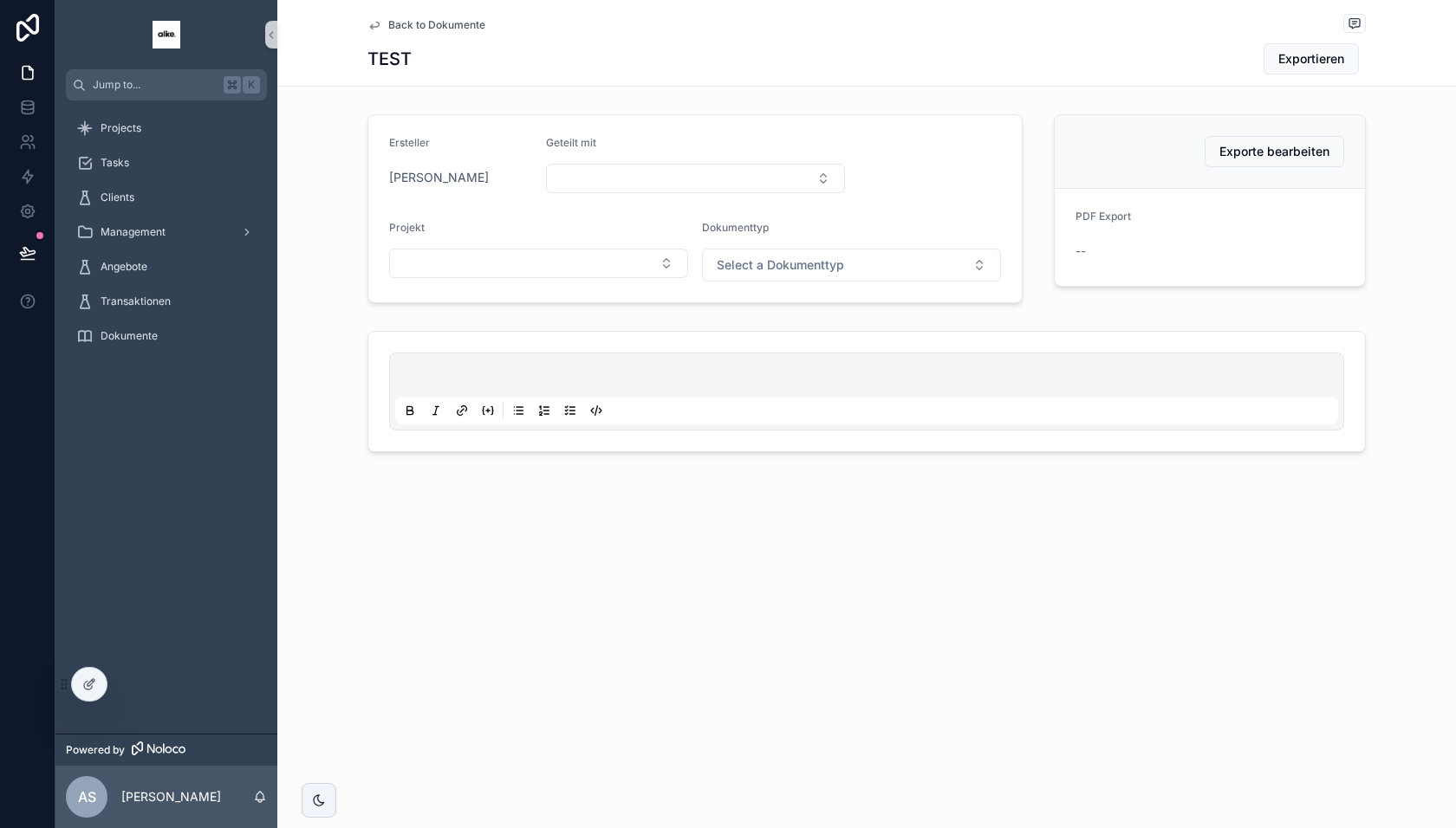
click at [1151, 165] on div "Exporte bearbeiten" at bounding box center [1210, 152] width 269 height 31
click at [642, 171] on button "Select Button" at bounding box center [695, 179] width 299 height 30
click at [499, 221] on div "Projekt" at bounding box center [539, 231] width 299 height 21
drag, startPoint x: 495, startPoint y: 180, endPoint x: 470, endPoint y: 181, distance: 25.0
click at [428, 204] on form "Ersteller [PERSON_NAME] Geteilt mit Projekt Dokumenttyp Select a Dokumenttyp" at bounding box center [695, 209] width 654 height 187
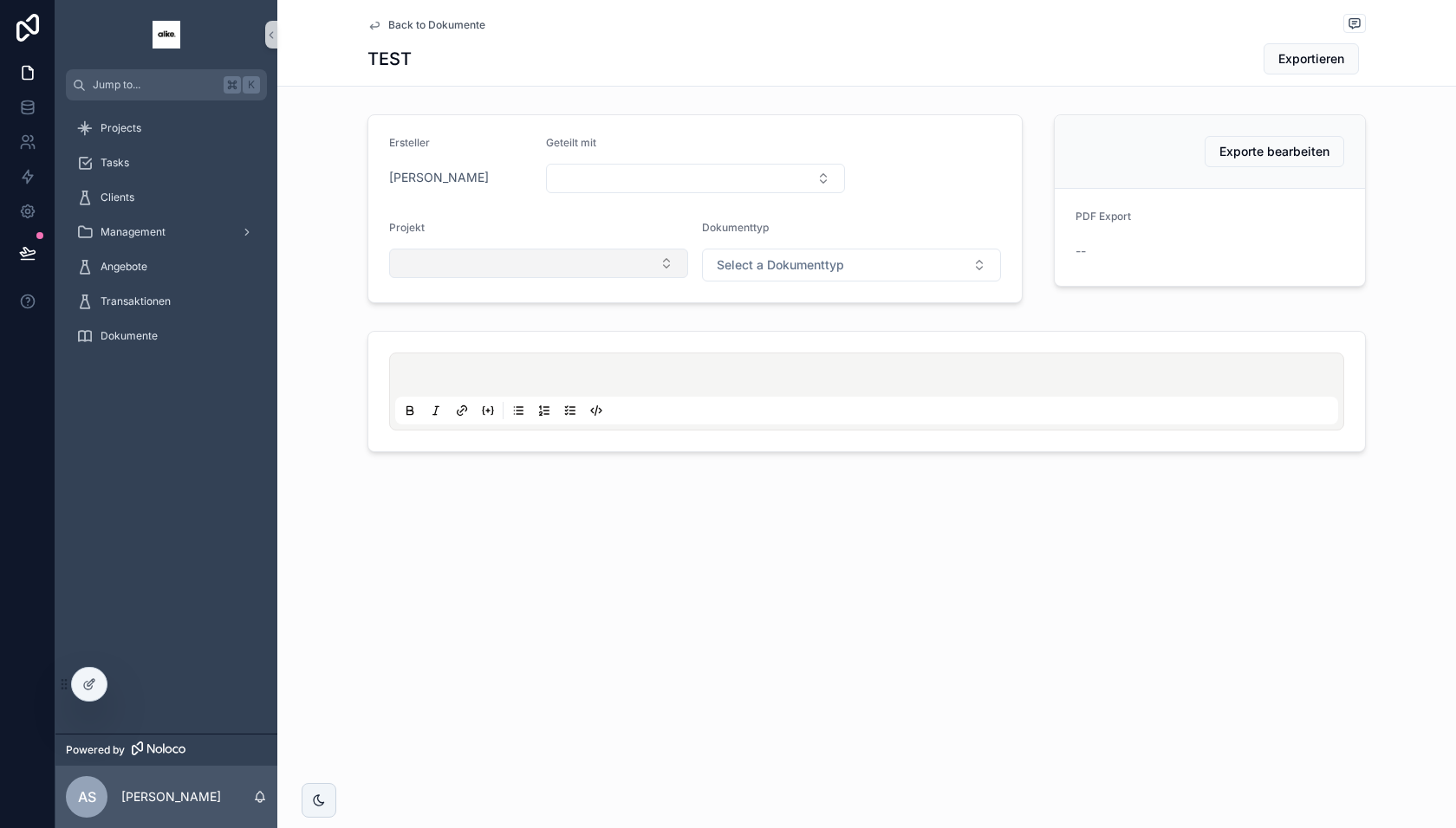
click at [429, 257] on button "Select Button" at bounding box center [539, 263] width 299 height 30
click at [443, 332] on span "UNLOCKED" at bounding box center [433, 329] width 66 height 17
click at [784, 263] on span "Select a Dokumenttyp" at bounding box center [780, 265] width 127 height 17
click at [761, 332] on div "Standard-Dokument" at bounding box center [774, 331] width 101 height 14
click at [442, 24] on span "Back to Dokumente" at bounding box center [436, 25] width 97 height 14
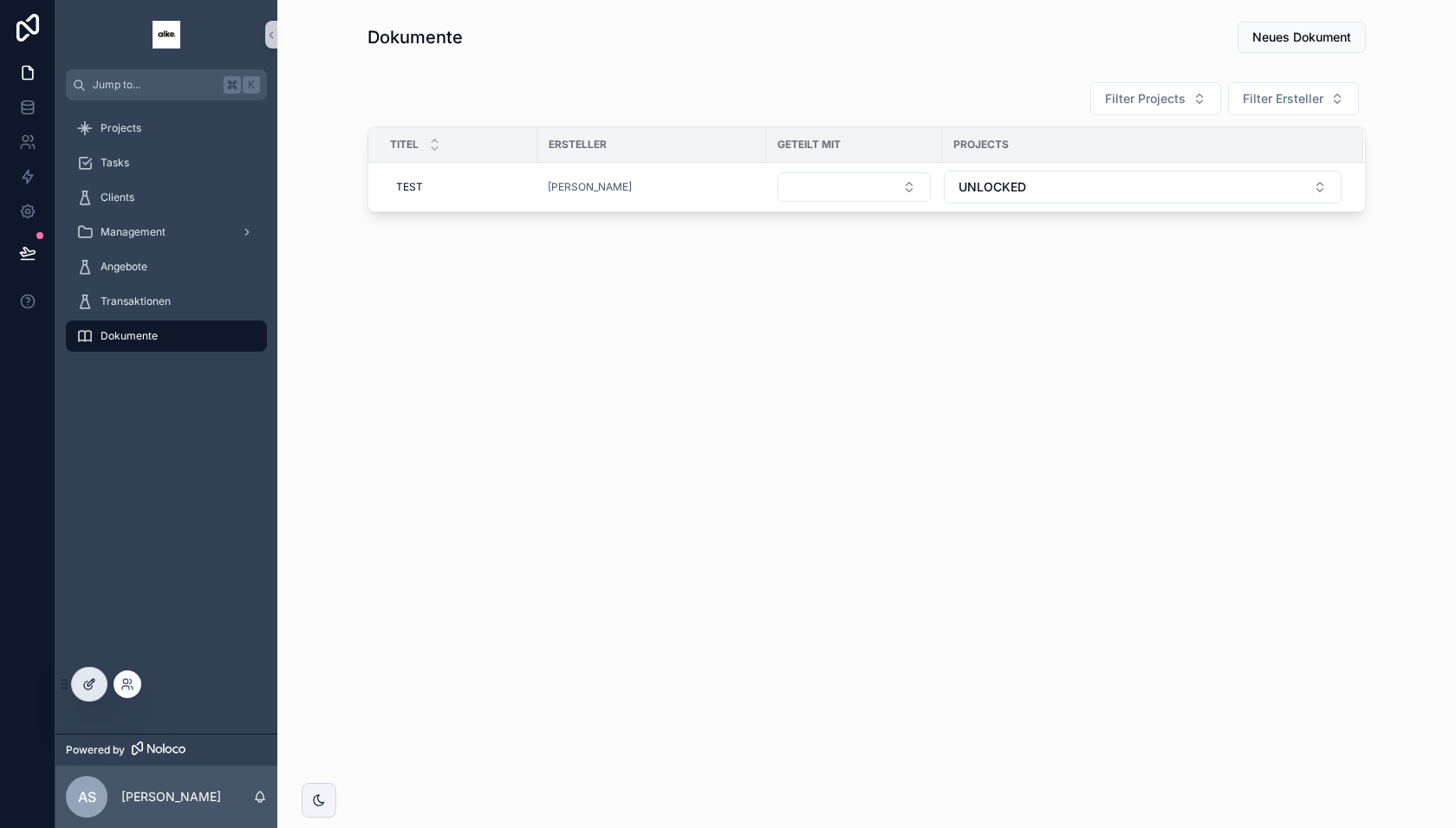
click at [86, 680] on icon at bounding box center [89, 684] width 14 height 14
click at [1208, 44] on div "Dokumente Neues Dokument" at bounding box center [867, 38] width 999 height 33
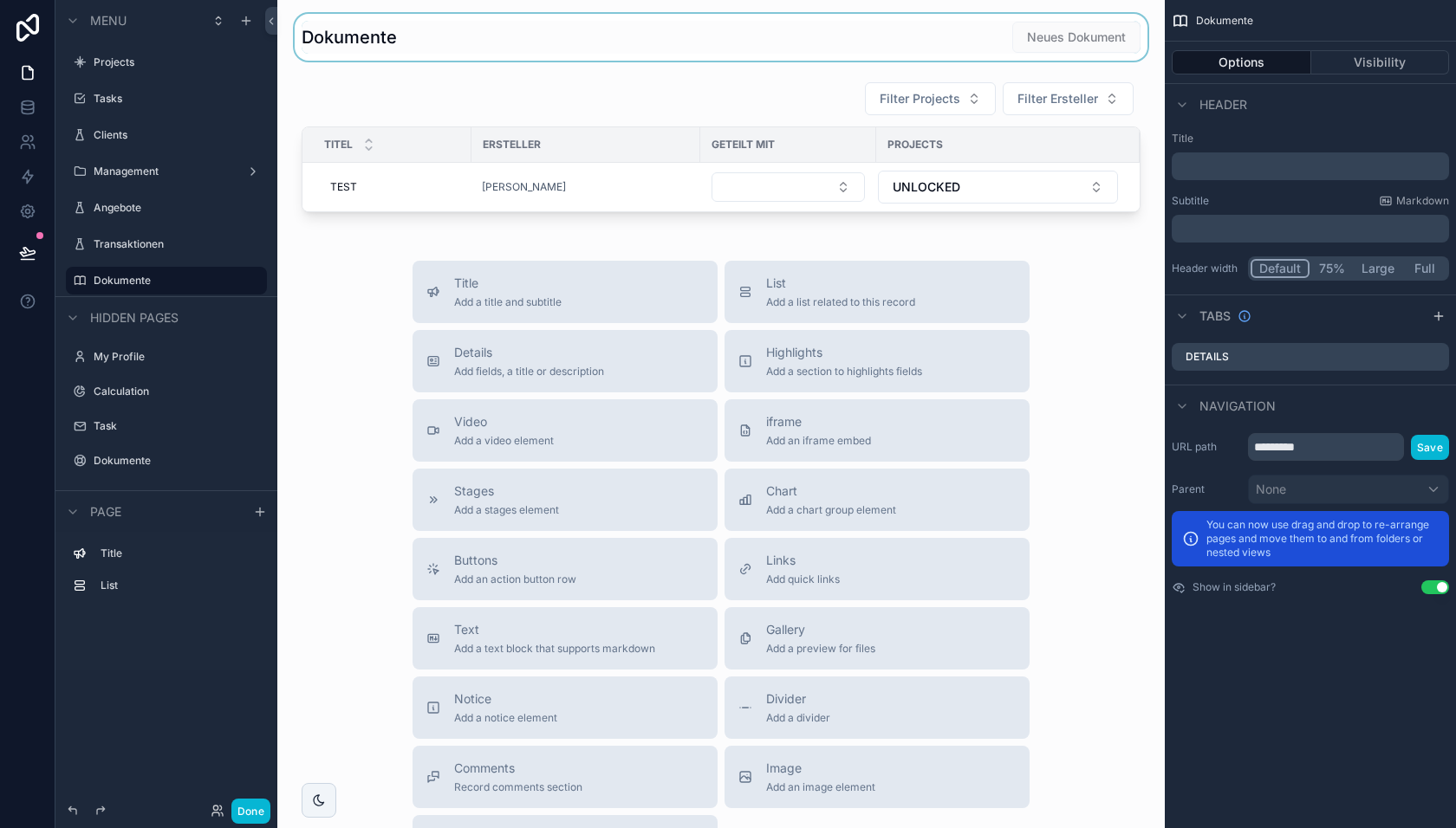
click at [919, 29] on div "scrollable content" at bounding box center [721, 38] width 860 height 47
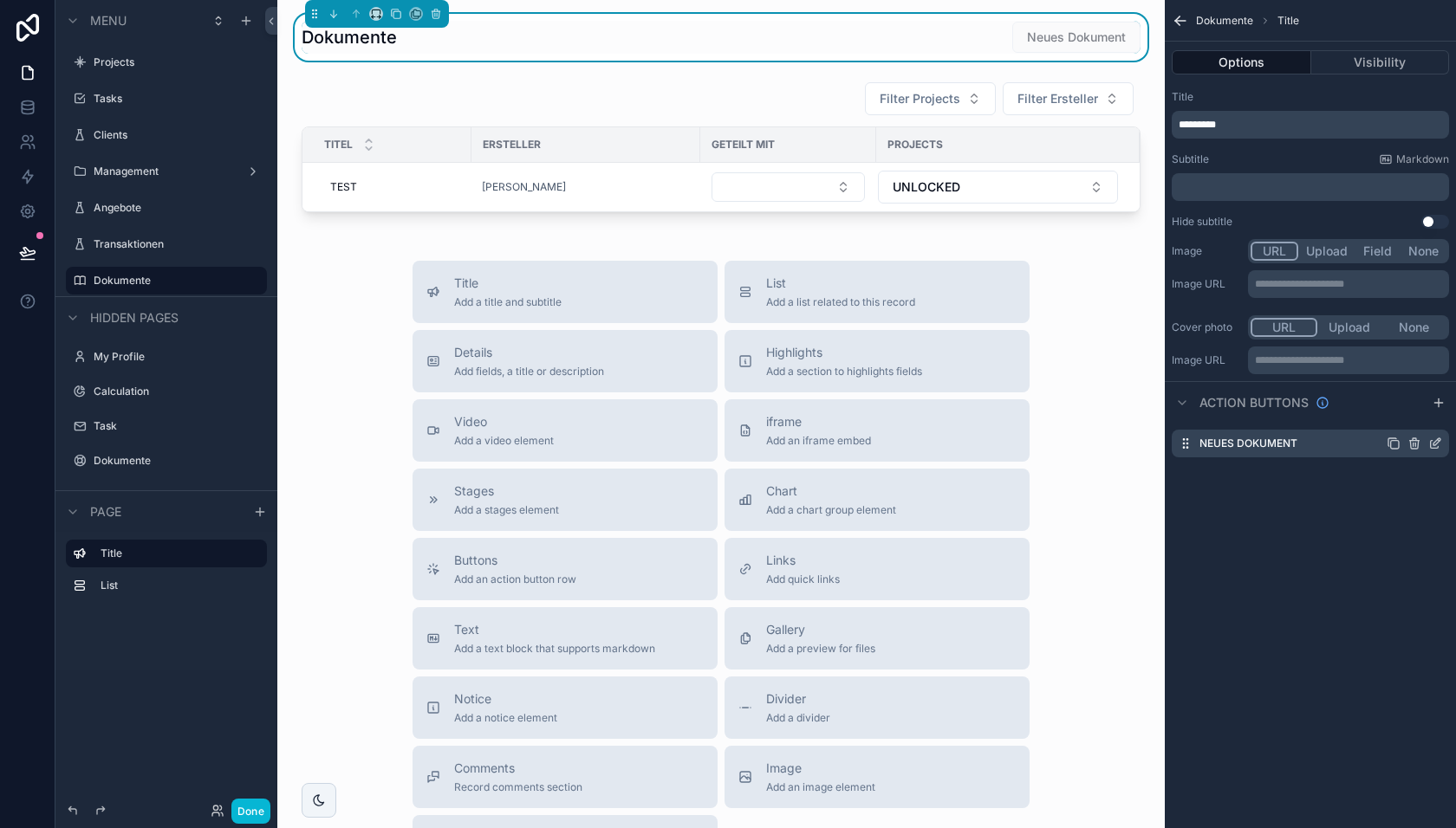
click at [1432, 442] on icon "scrollable content" at bounding box center [1435, 443] width 14 height 14
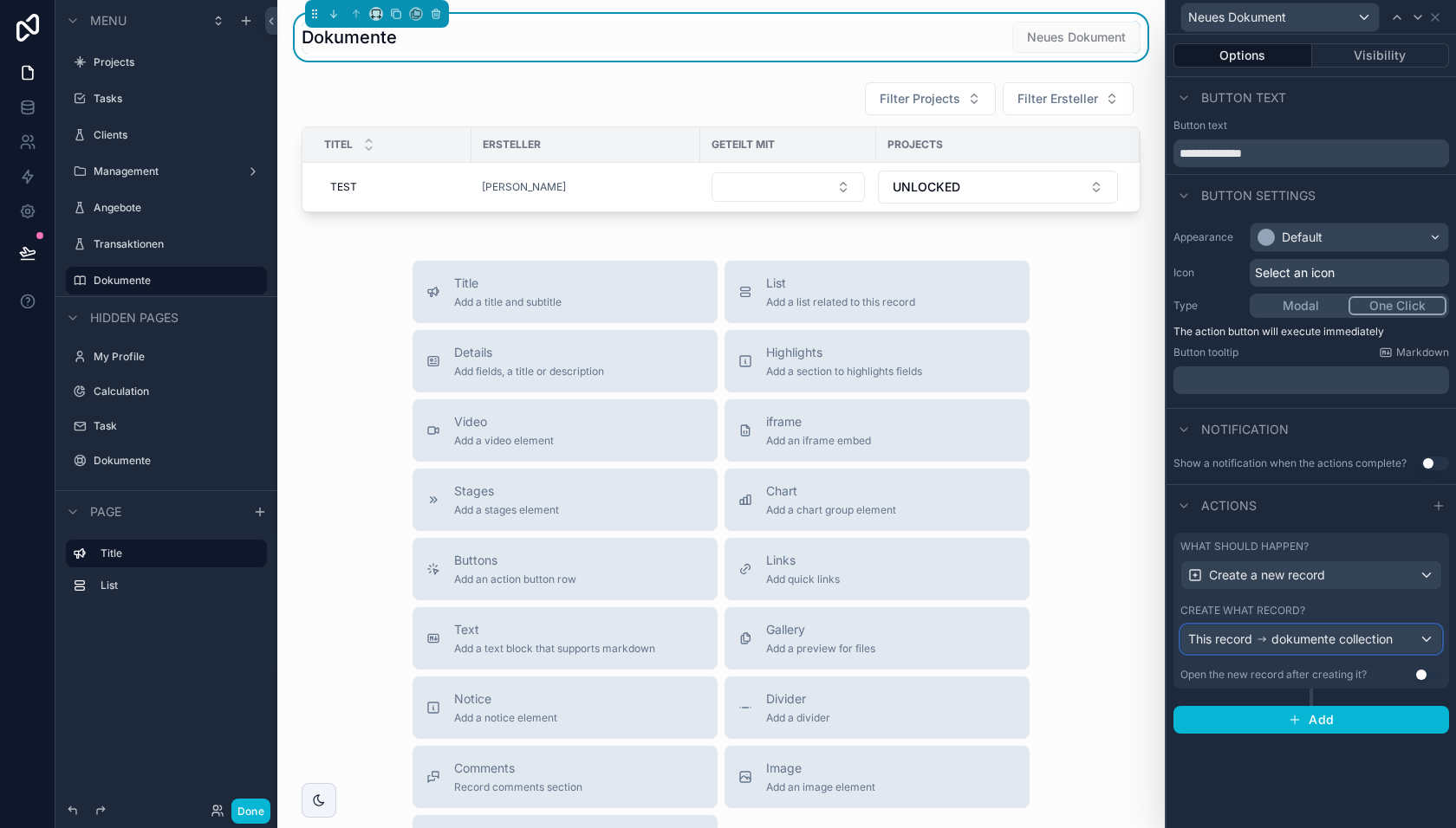
click at [1312, 631] on span "dokumente collection" at bounding box center [1332, 640] width 121 height 17
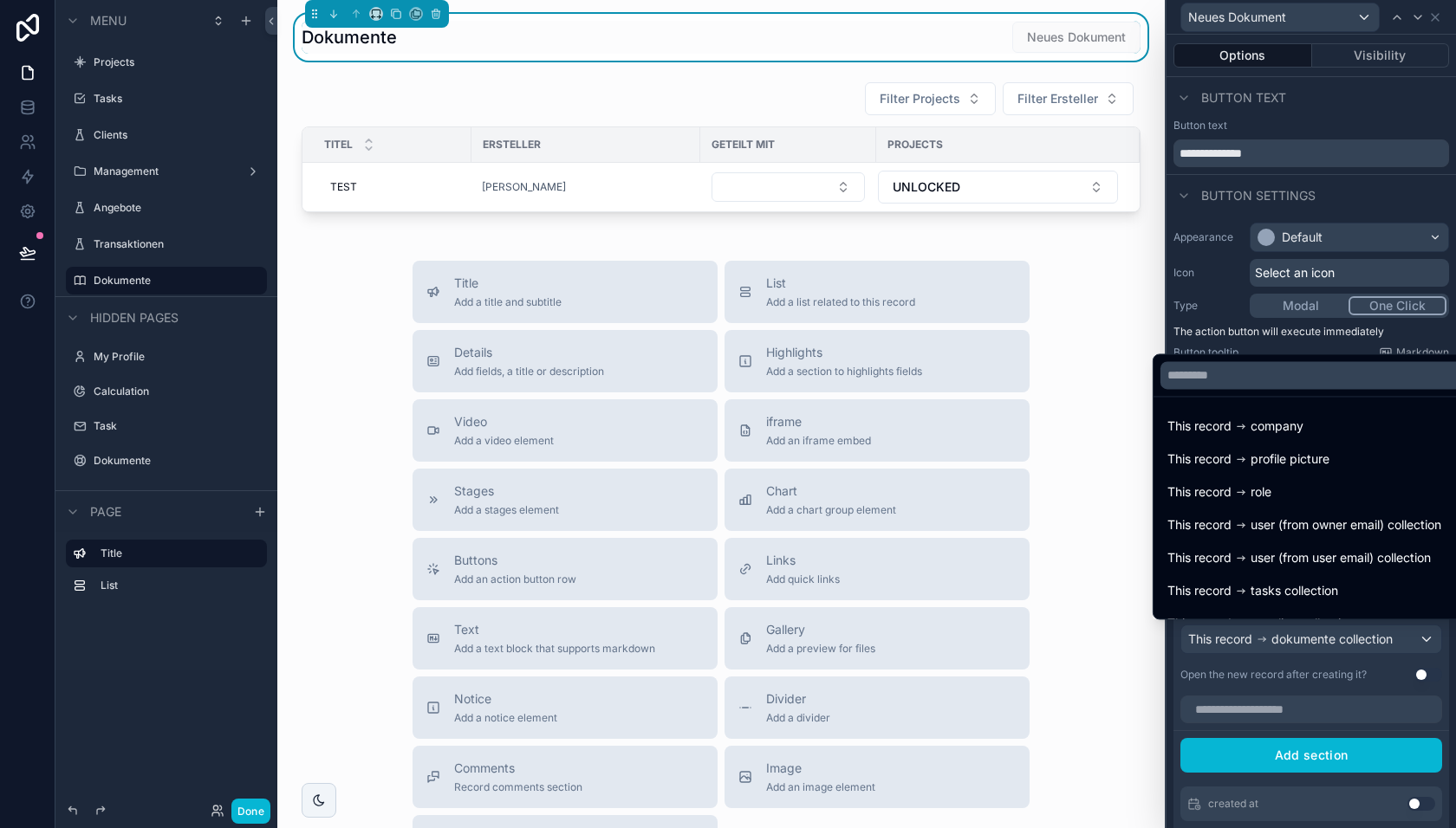
click at [1301, 640] on div at bounding box center [1311, 414] width 290 height 828
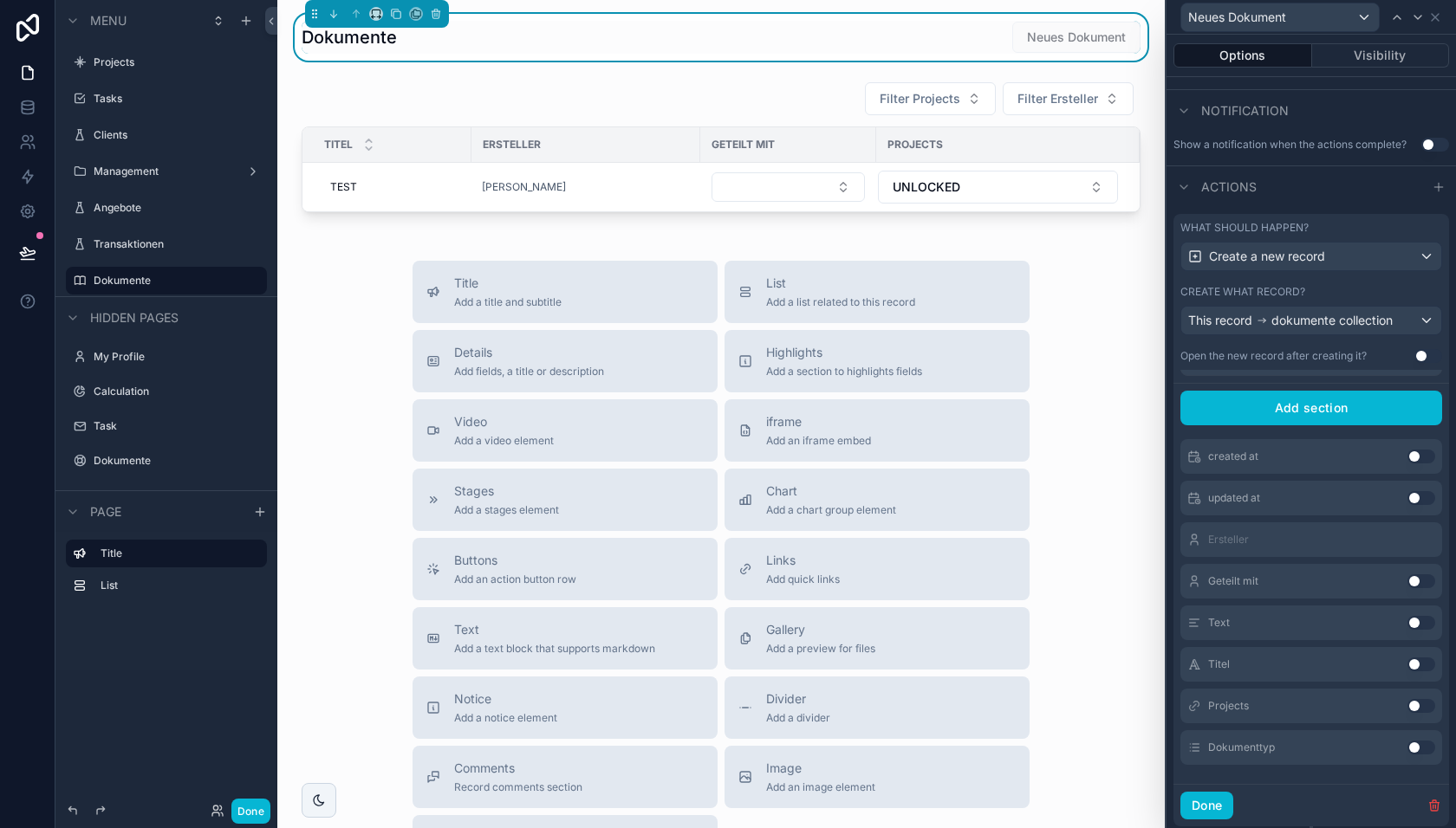
scroll to position [333, 0]
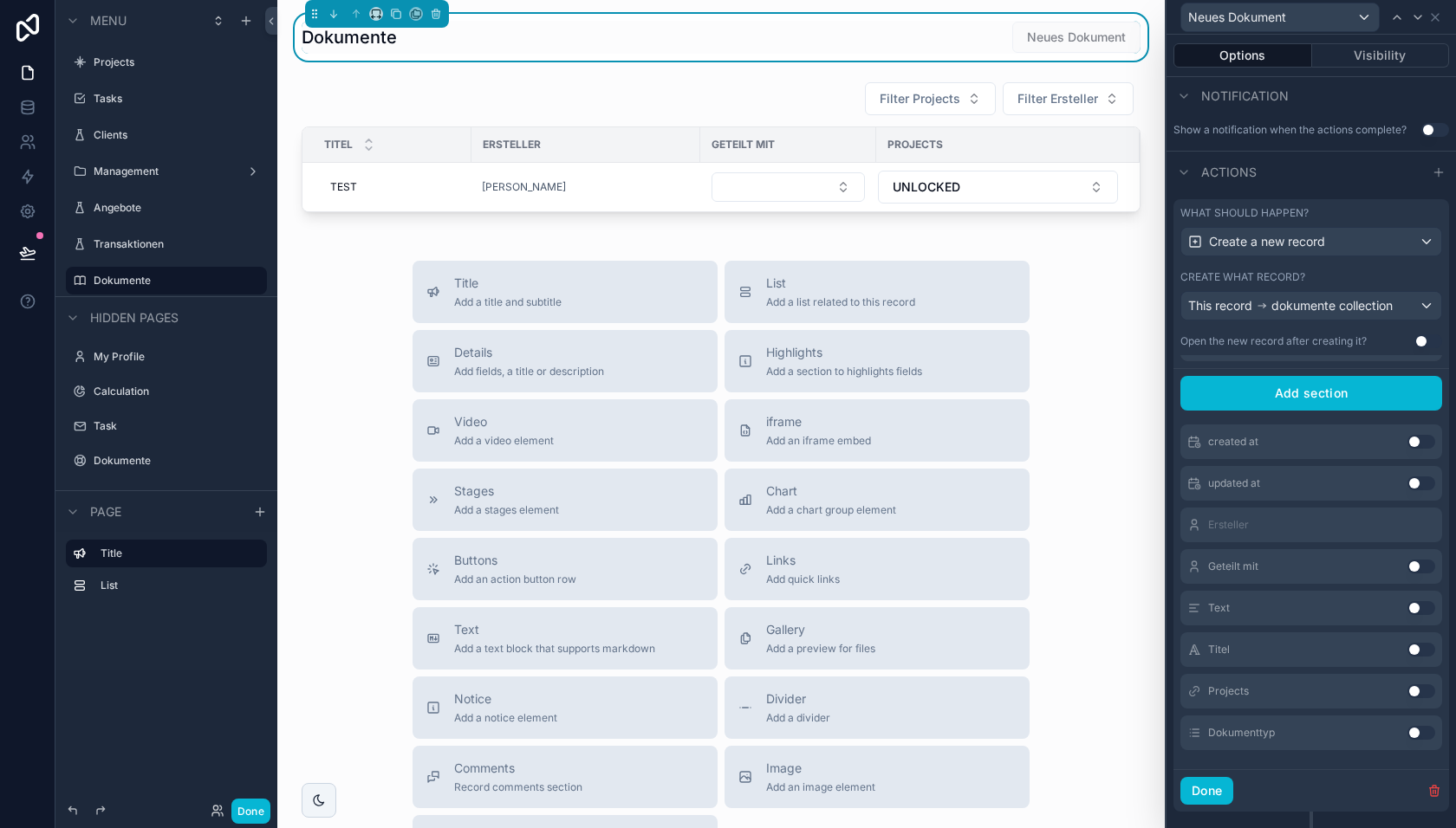
click at [1419, 726] on button "Use setting" at bounding box center [1421, 733] width 28 height 14
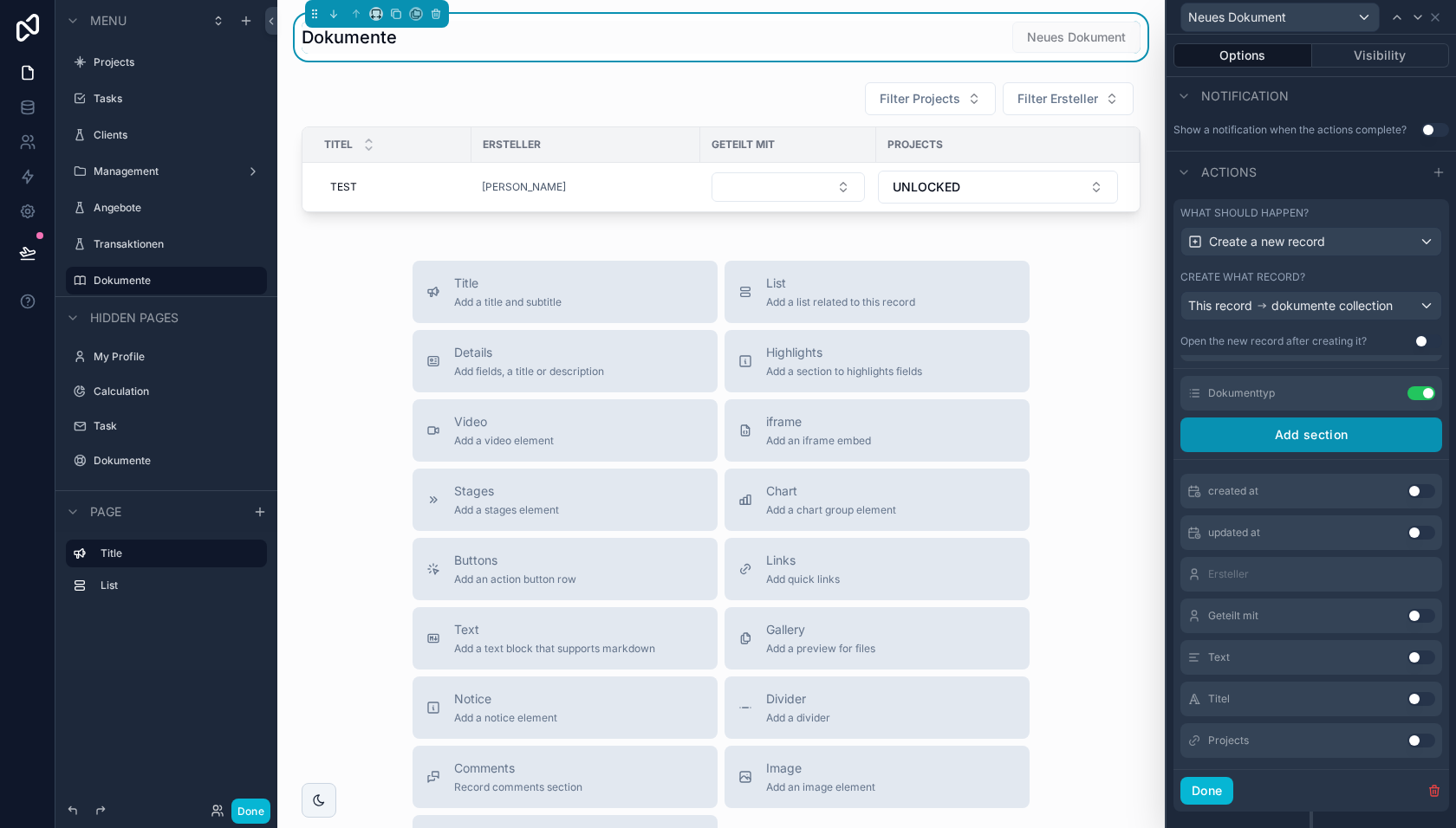
scroll to position [1, 0]
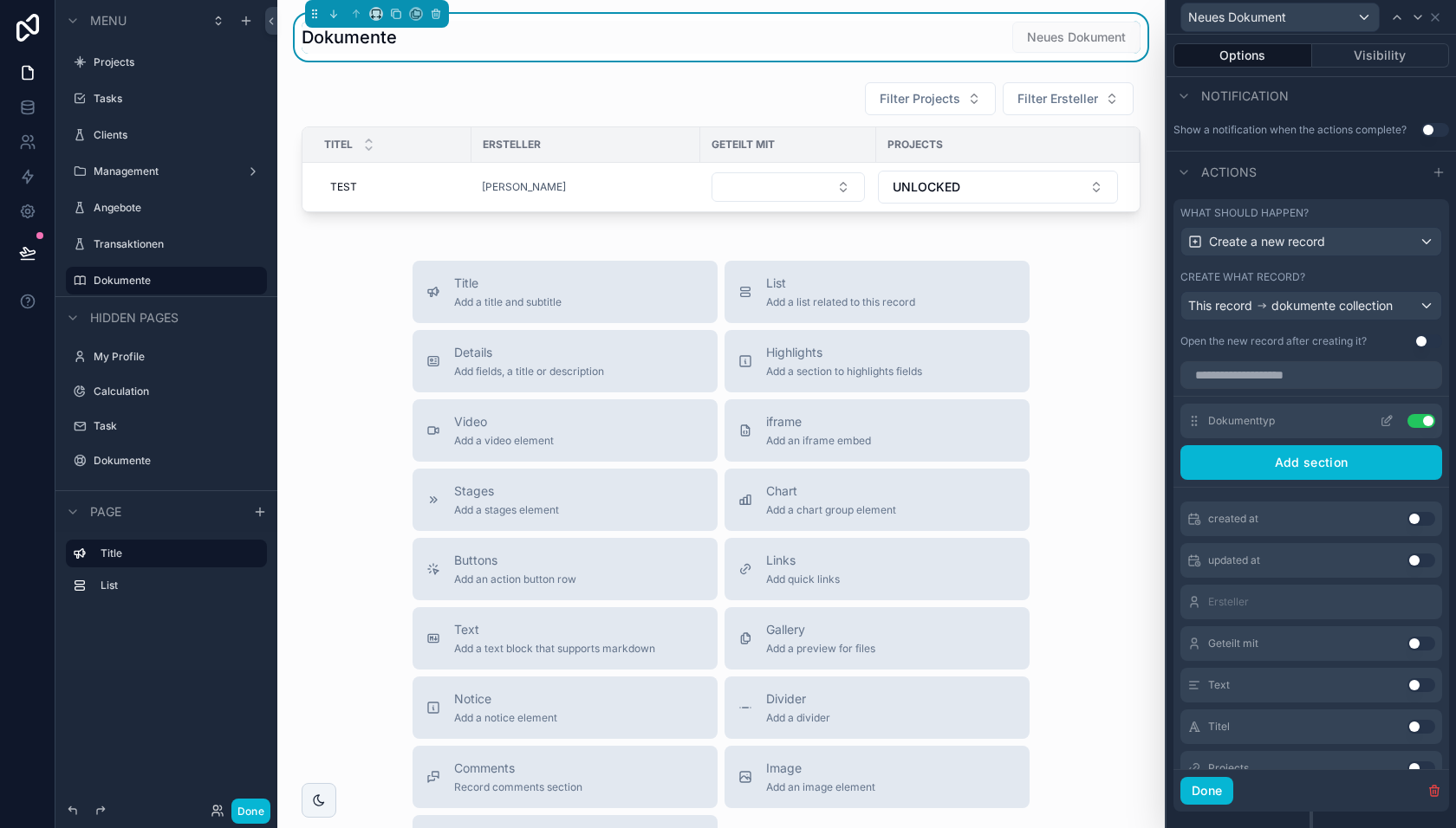
click at [1385, 418] on icon at bounding box center [1389, 420] width 7 height 7
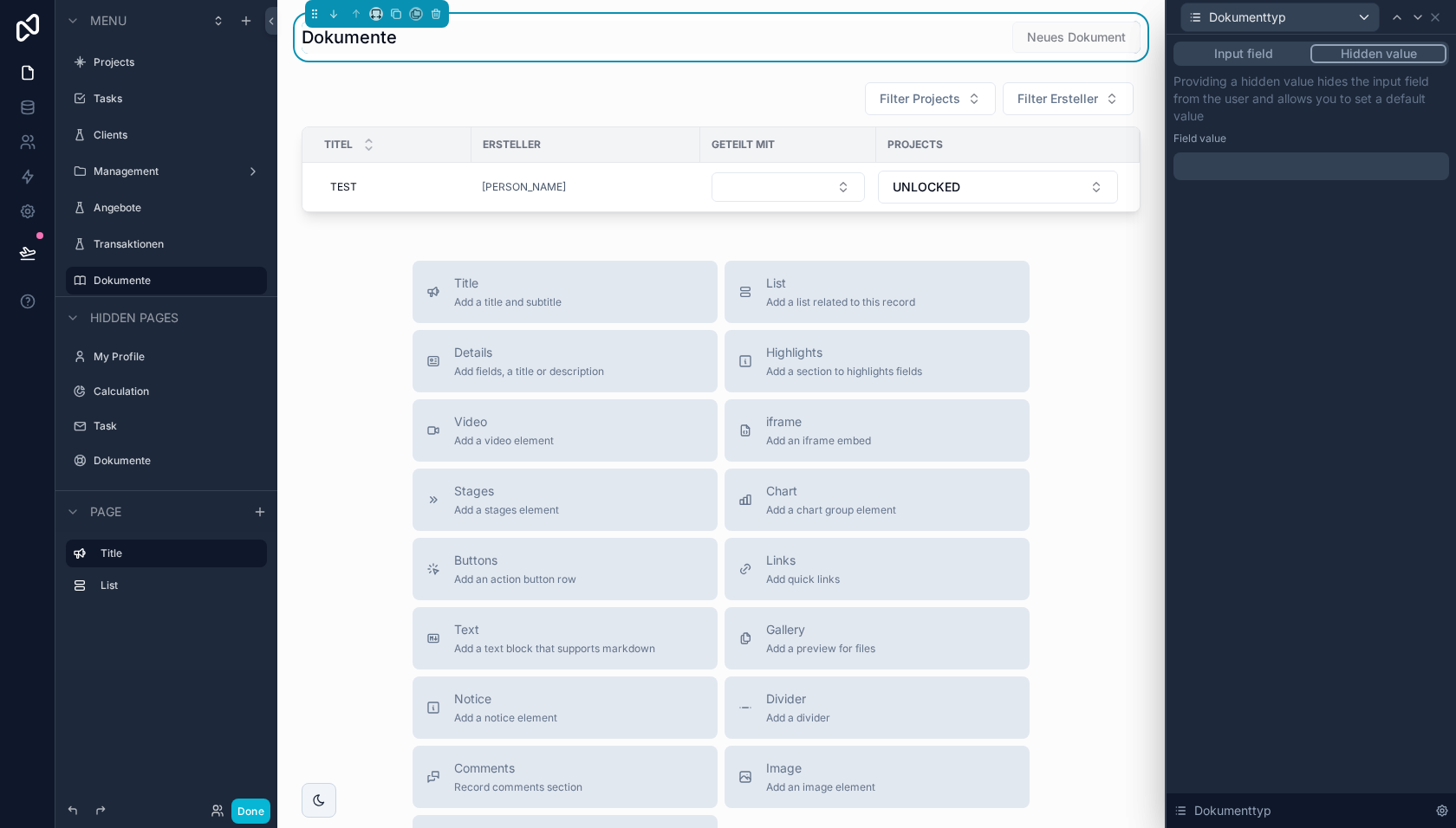
click at [1286, 172] on div at bounding box center [1311, 167] width 276 height 28
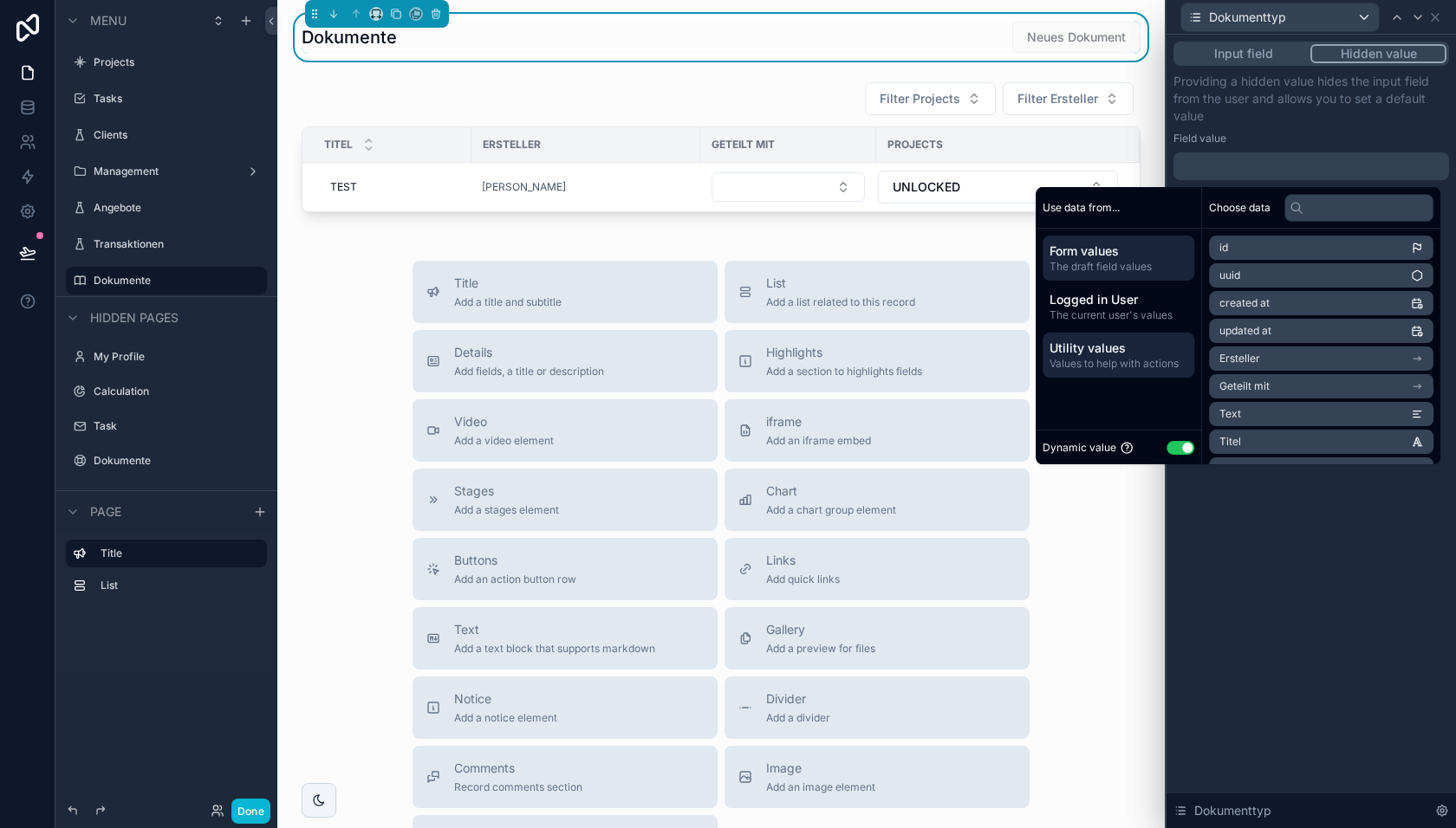
click at [1129, 349] on span "Utility values" at bounding box center [1118, 348] width 138 height 17
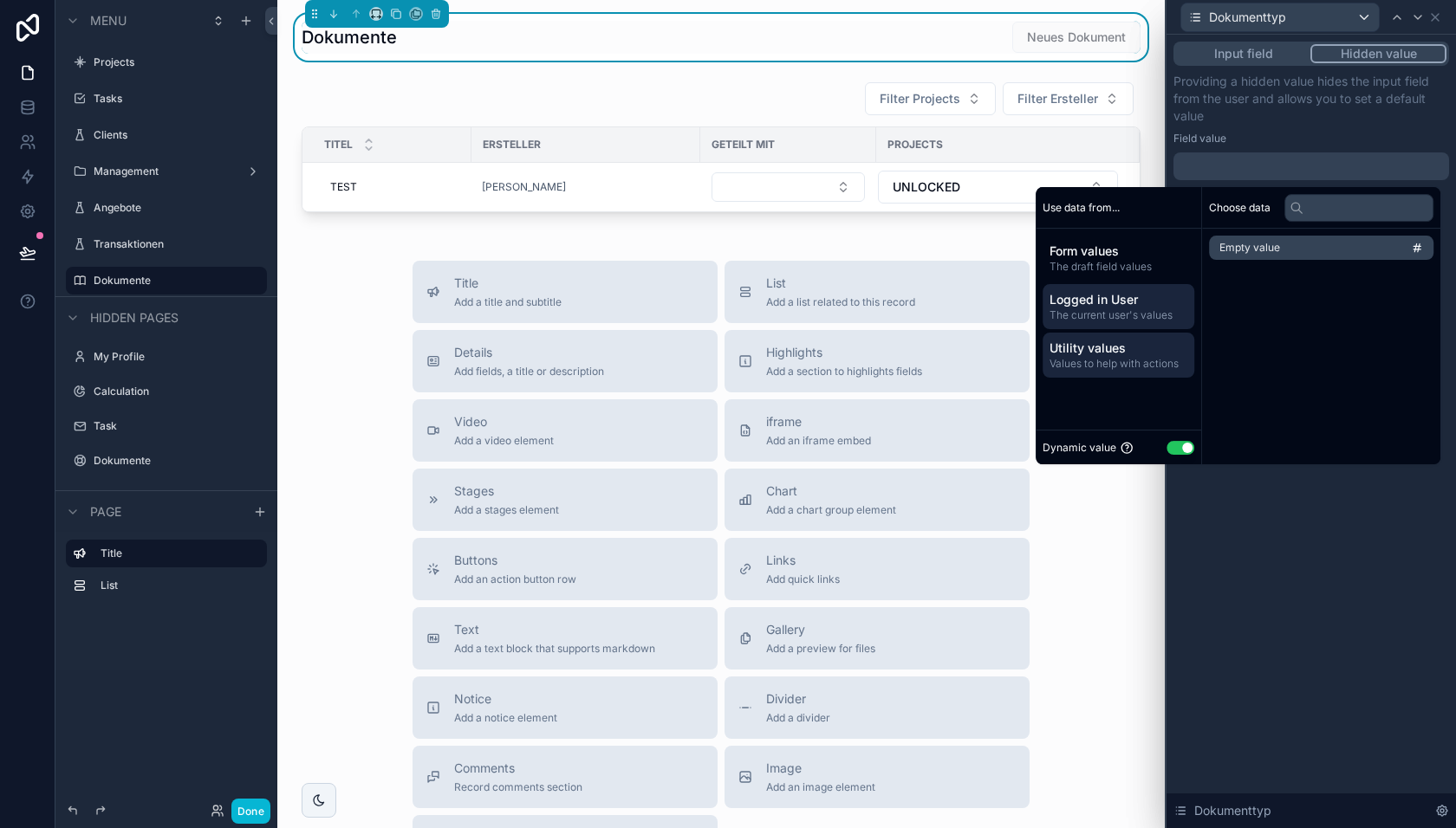
click at [1117, 316] on span "The current user's values" at bounding box center [1118, 315] width 138 height 14
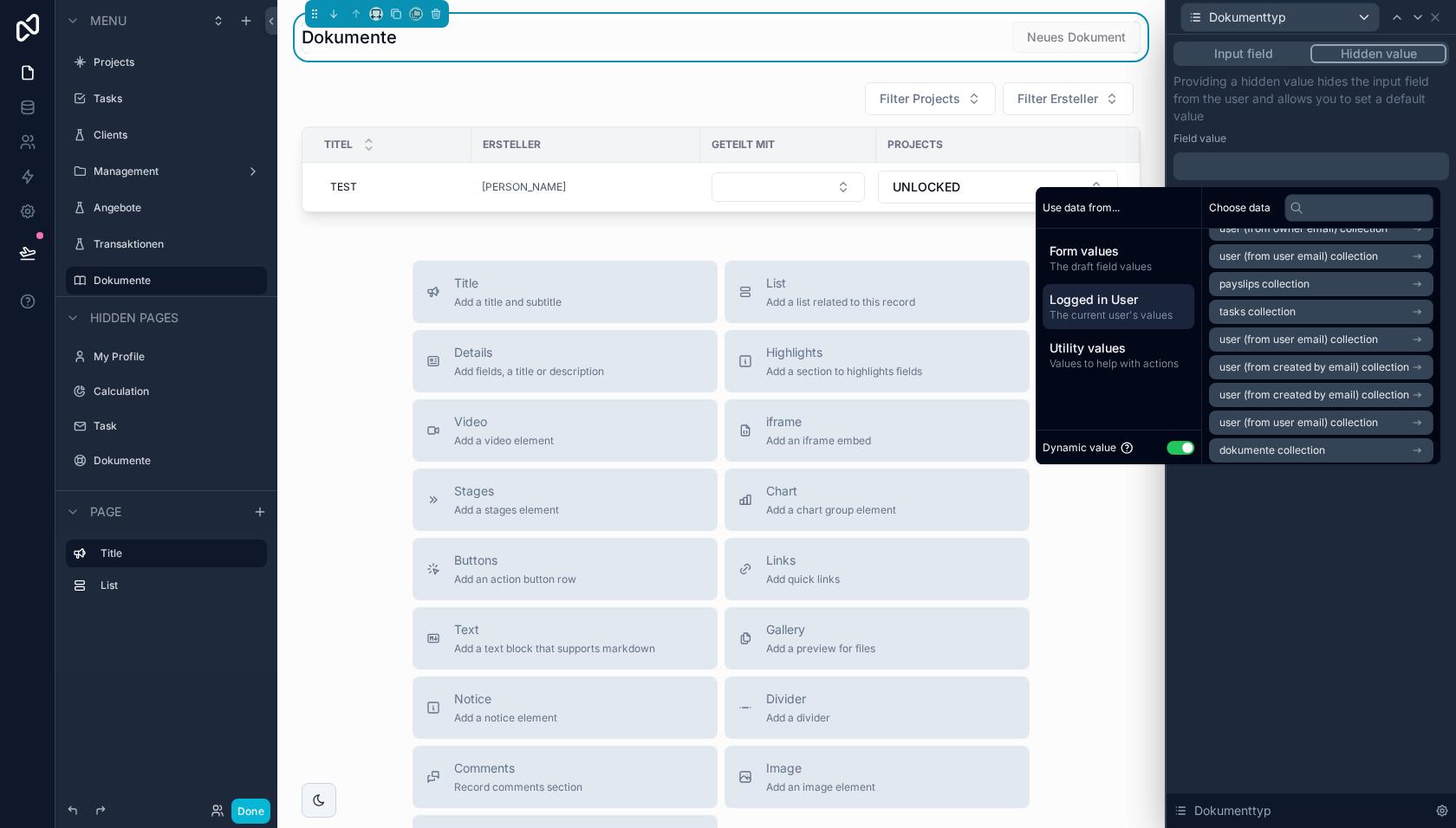
scroll to position [134, 0]
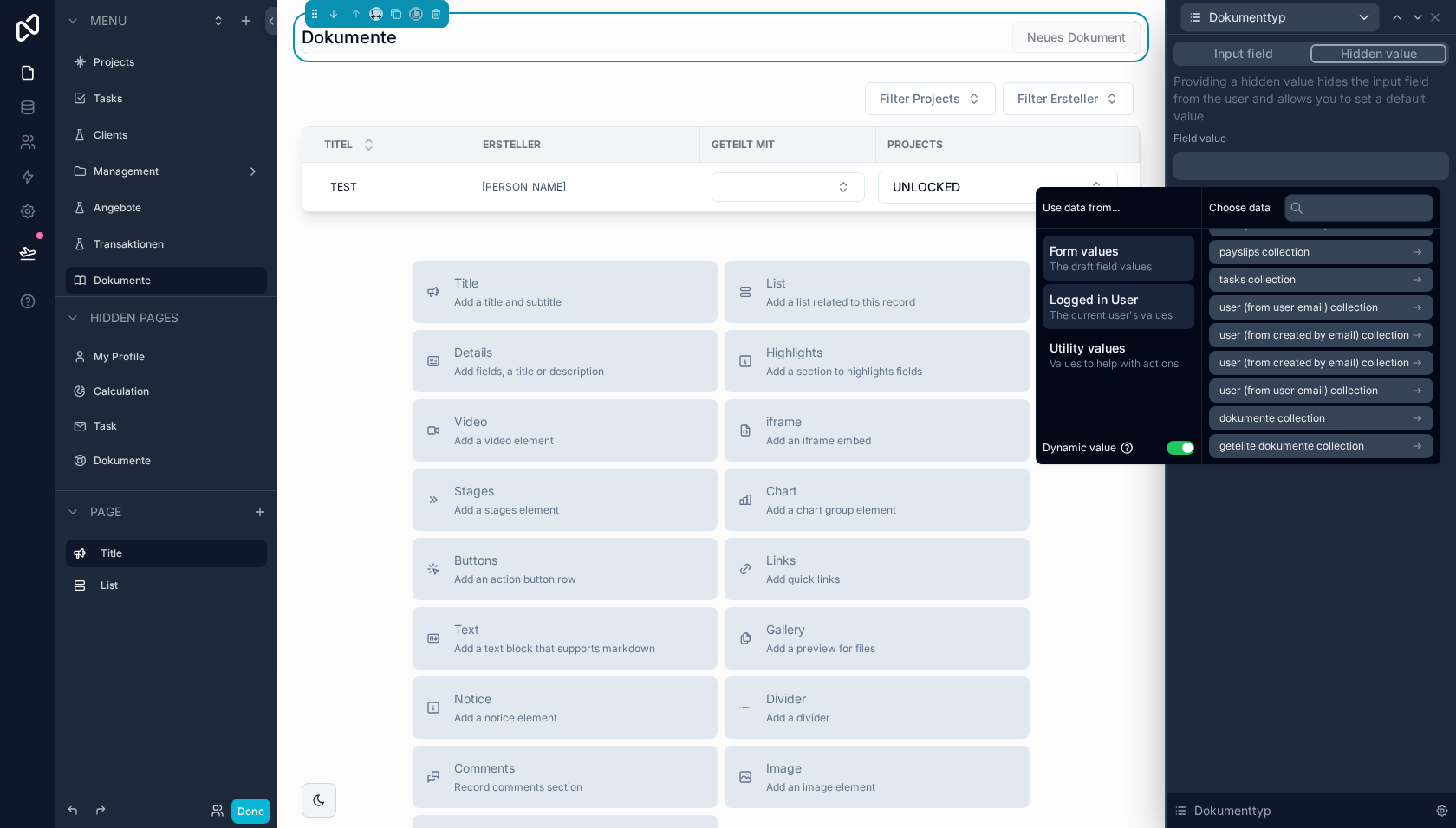
click at [1133, 267] on span "The draft field values" at bounding box center [1118, 267] width 138 height 14
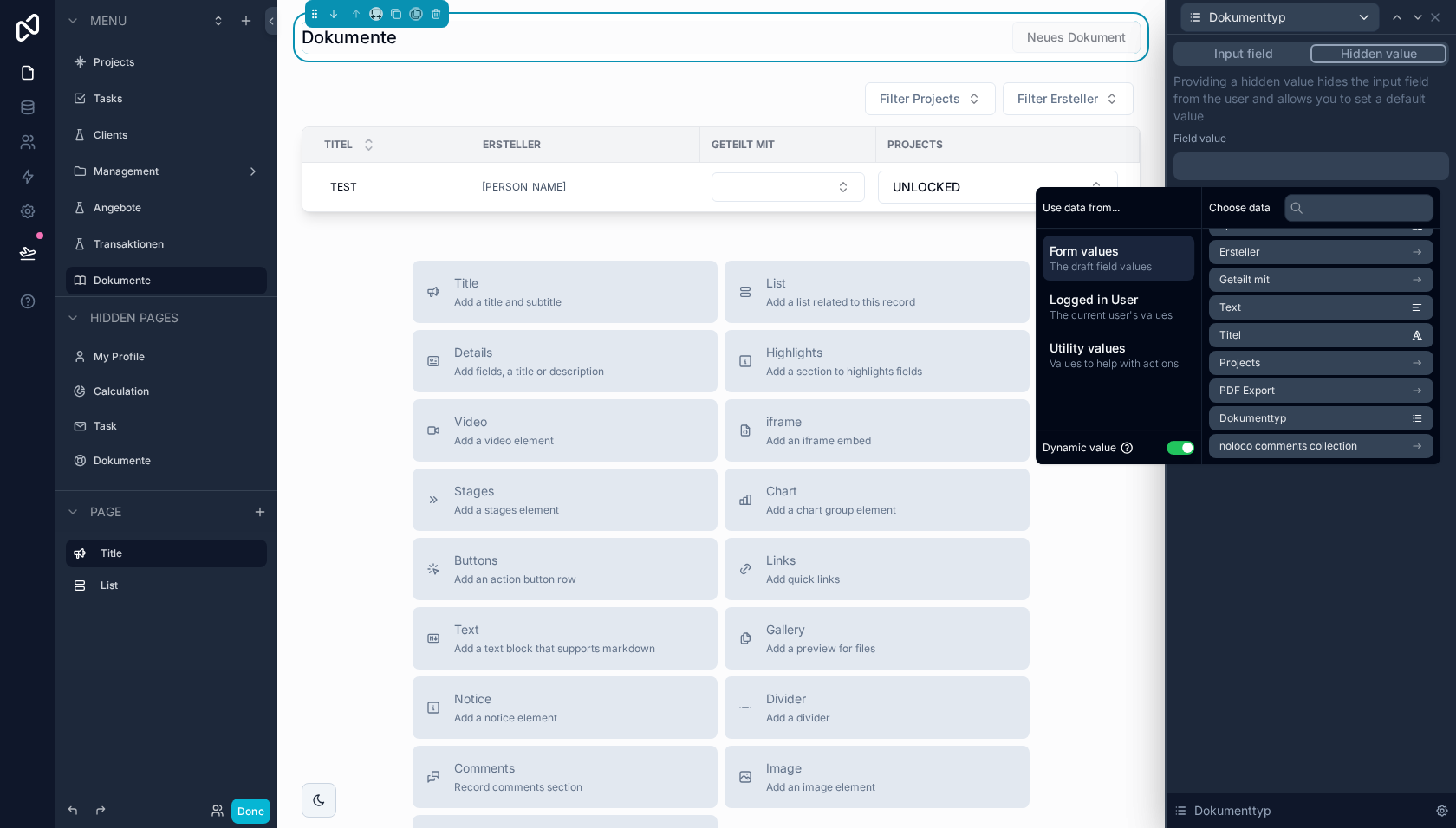
click at [1336, 415] on li "Dokumenttyp" at bounding box center [1321, 419] width 224 height 24
click at [1420, 416] on icon "scrollable content" at bounding box center [1417, 419] width 12 height 12
click at [1316, 128] on div "**********" at bounding box center [1311, 126] width 276 height 107
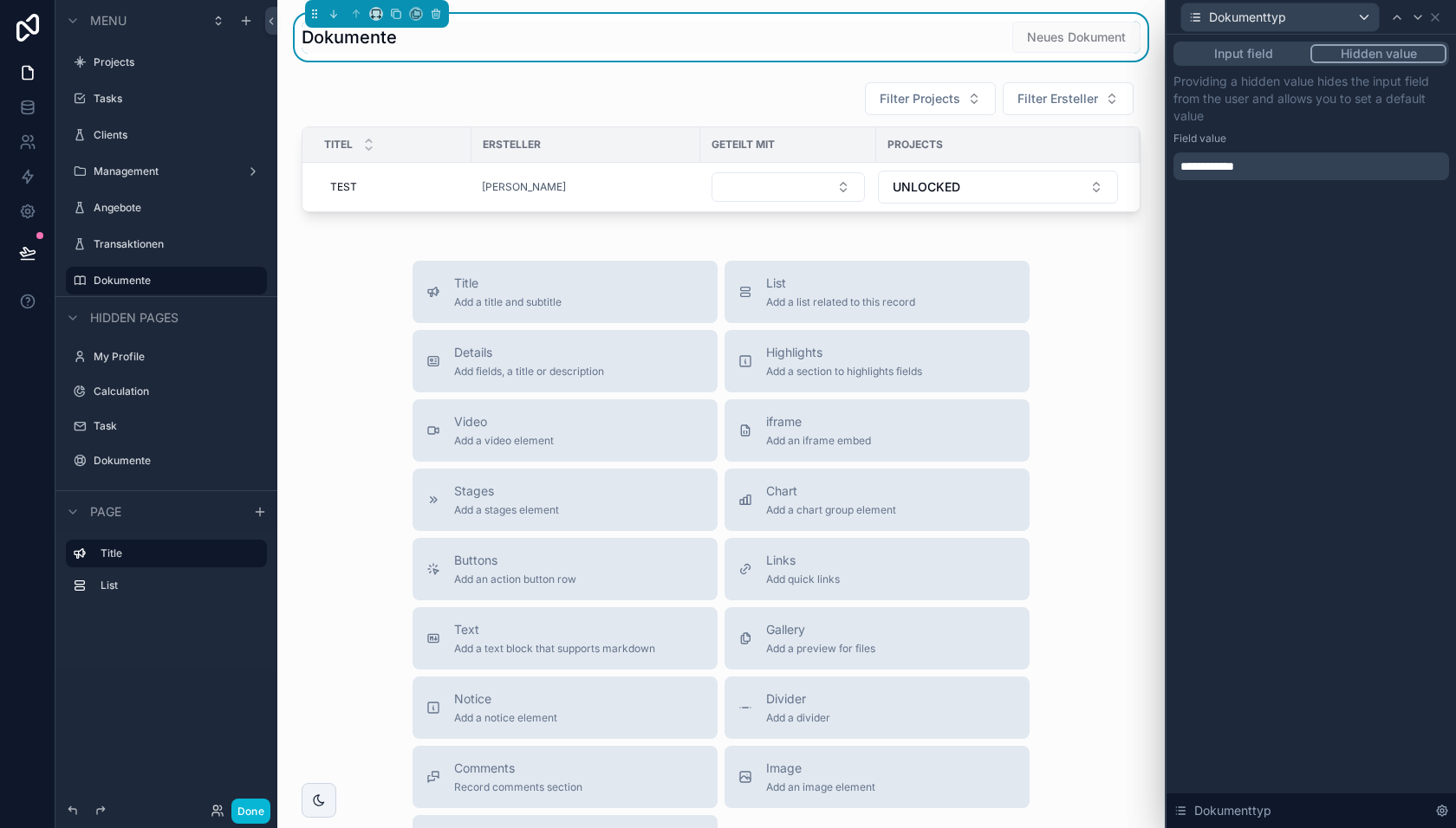
click at [1262, 163] on div "**********" at bounding box center [1311, 167] width 276 height 28
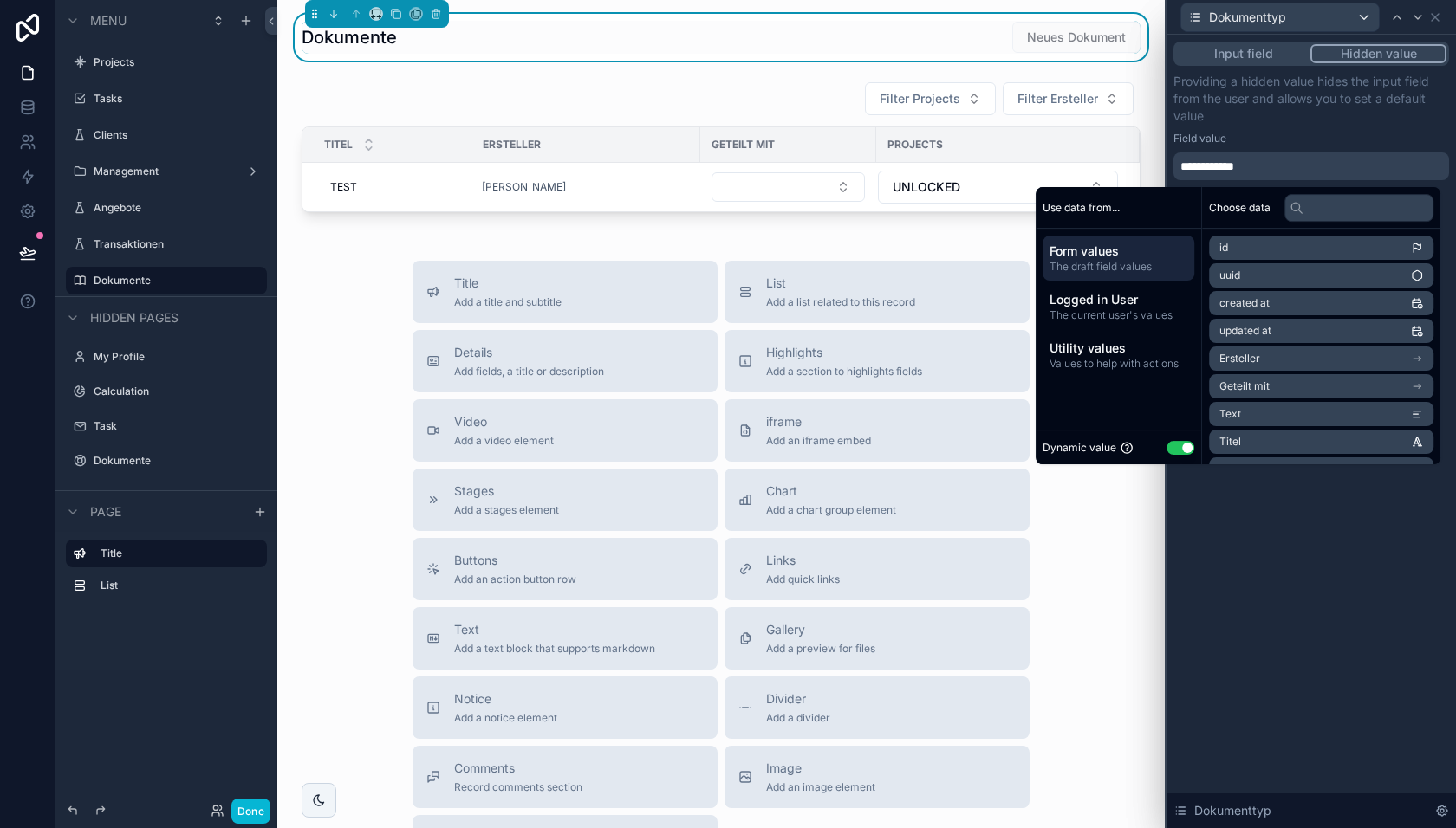
click at [1172, 443] on button "Use setting" at bounding box center [1180, 448] width 28 height 14
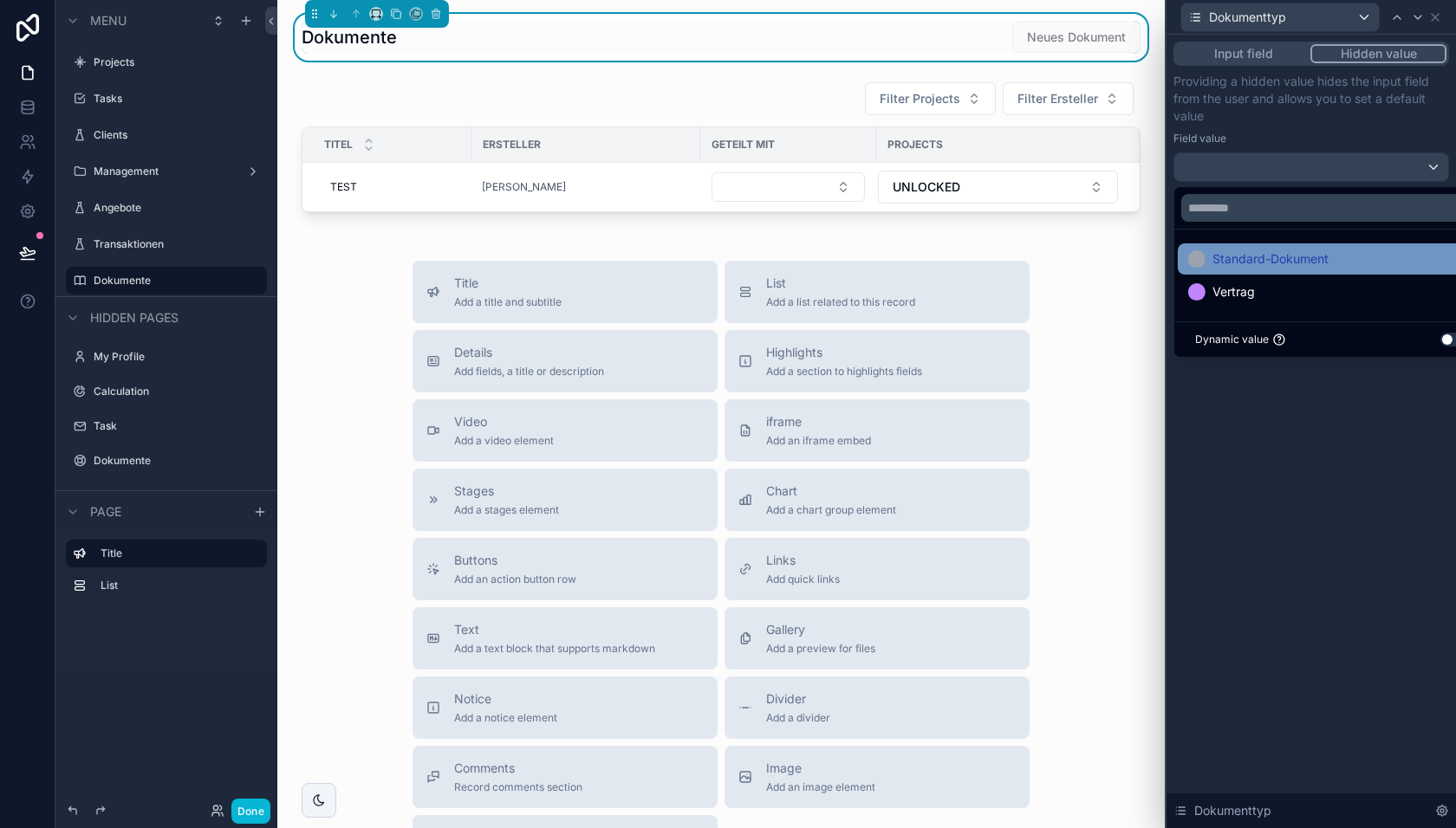
click at [1243, 255] on span "Standard-Dokument" at bounding box center [1270, 259] width 116 height 21
click at [1286, 380] on div "Input field Hidden value Providing a hidden value hides the input field from th…" at bounding box center [1311, 431] width 290 height 793
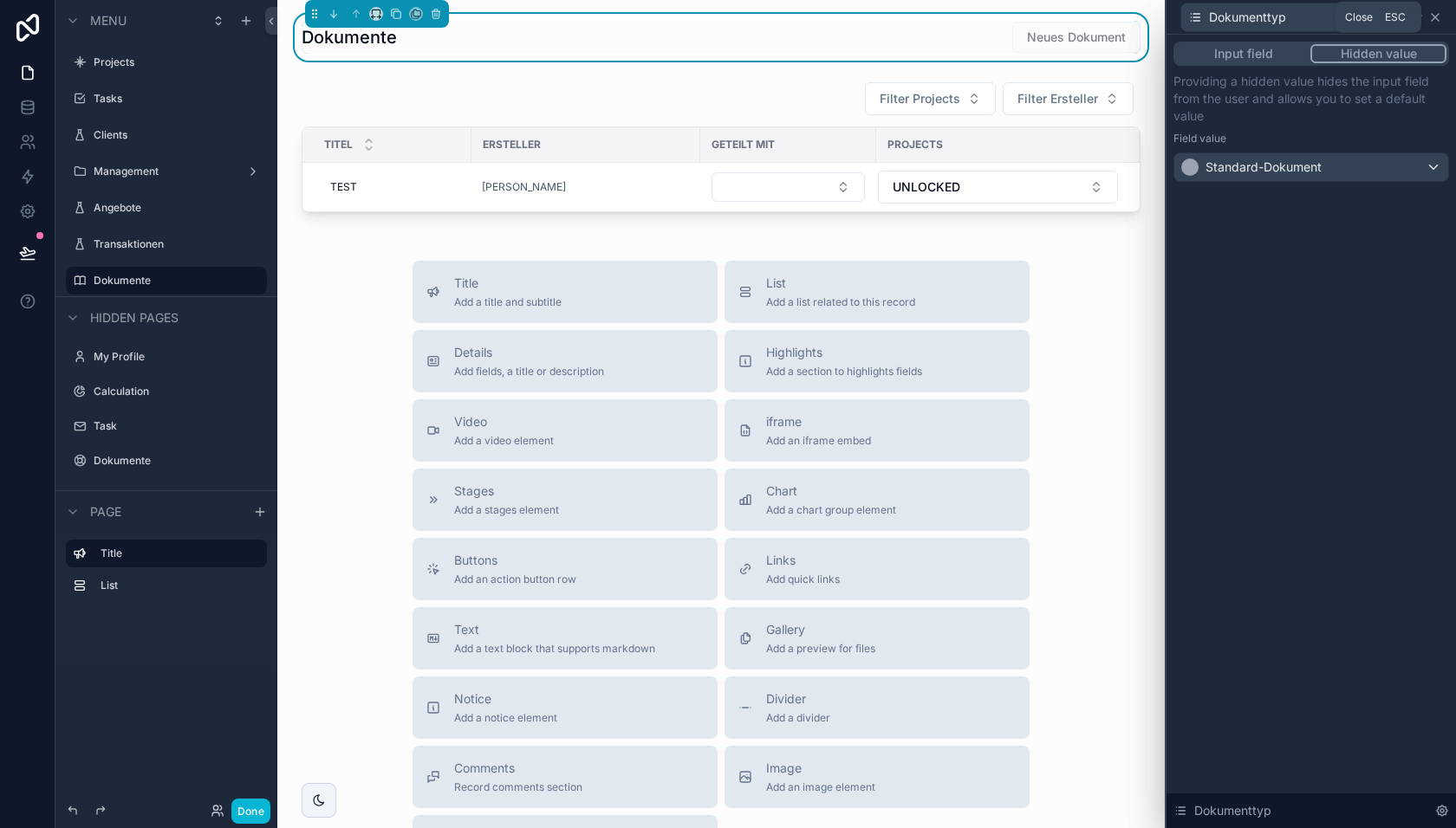
click at [1434, 18] on icon at bounding box center [1435, 17] width 7 height 7
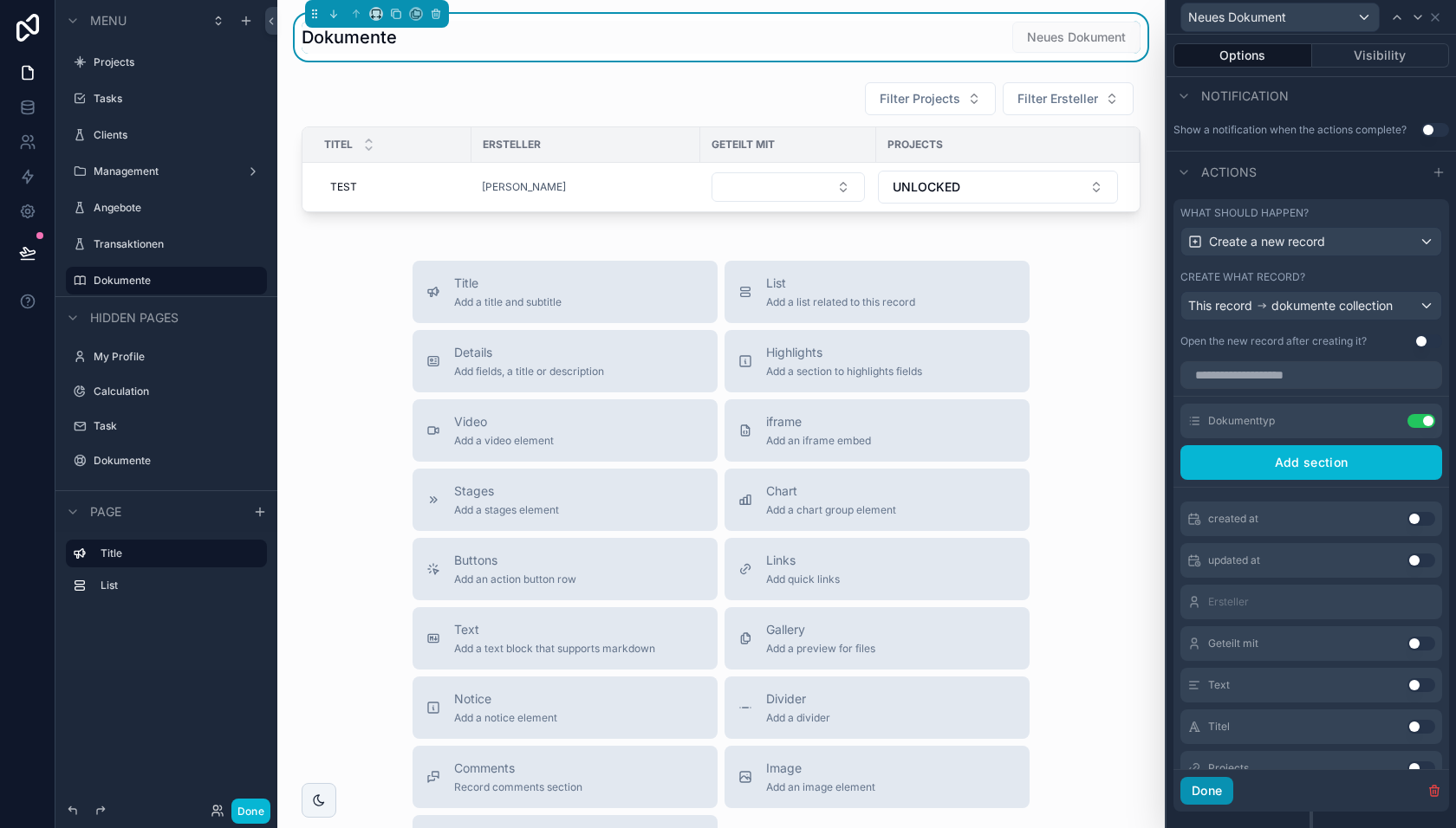
click at [1208, 785] on button "Done" at bounding box center [1206, 791] width 53 height 28
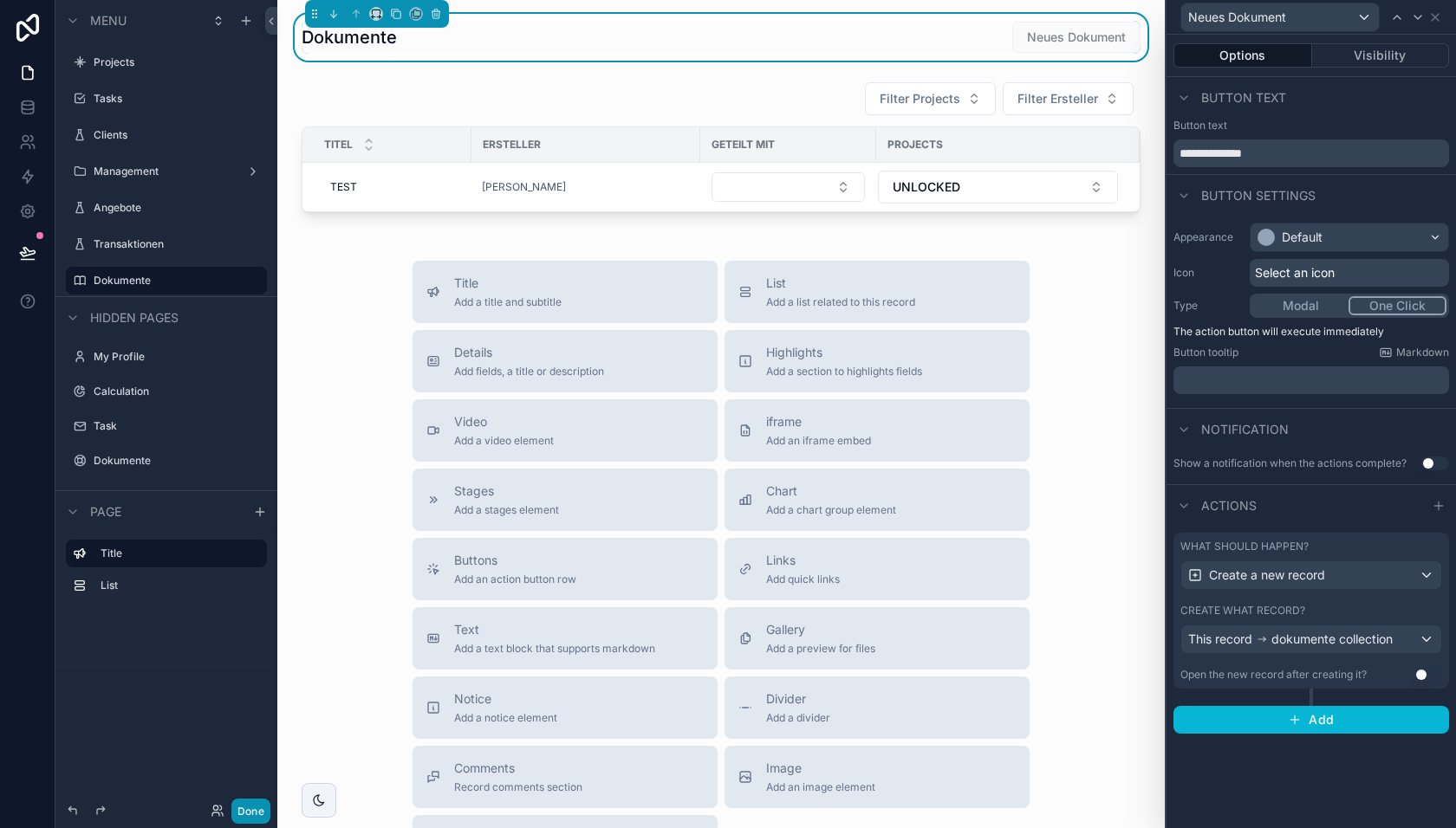
click at [251, 808] on button "Done" at bounding box center [251, 811] width 39 height 25
